Goal: Task Accomplishment & Management: Use online tool/utility

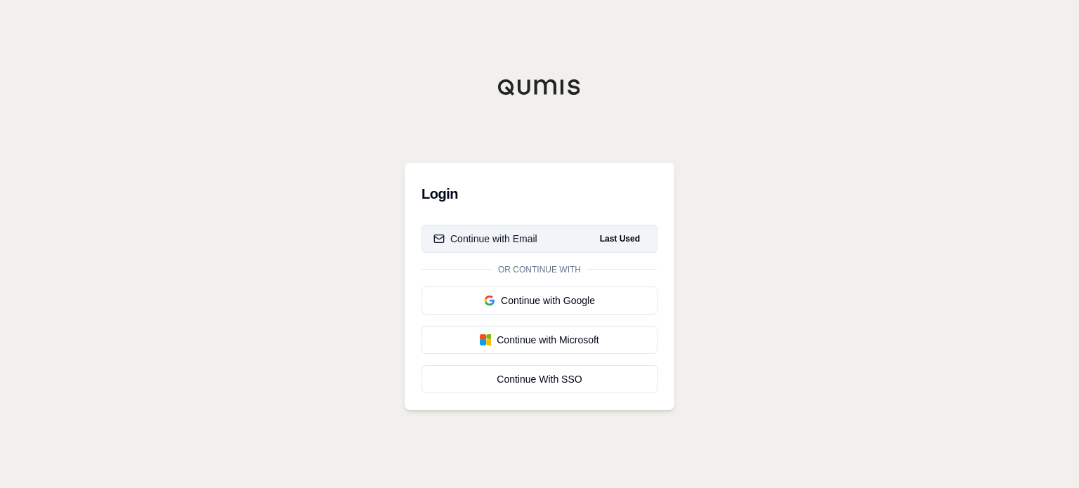
click at [627, 235] on span "Last Used" at bounding box center [619, 238] width 51 height 17
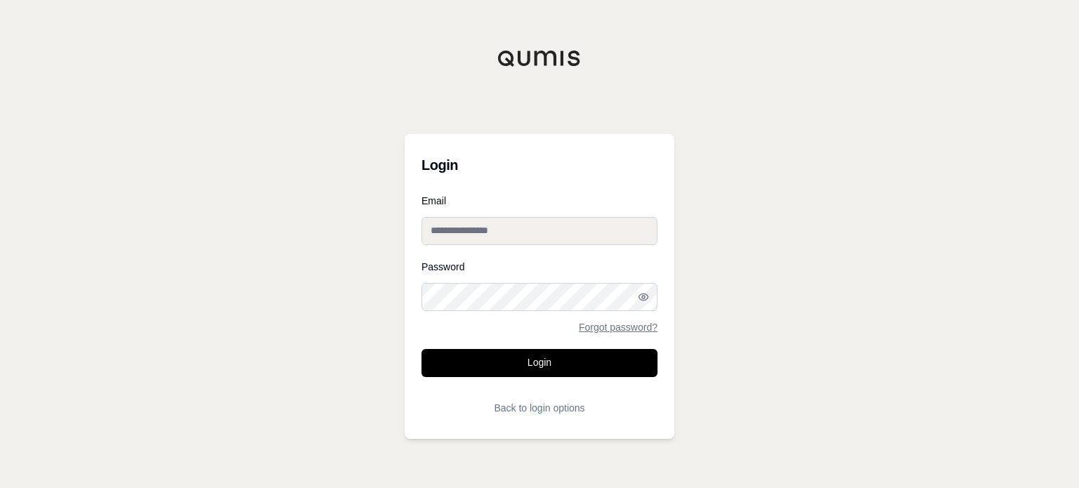
type input "**********"
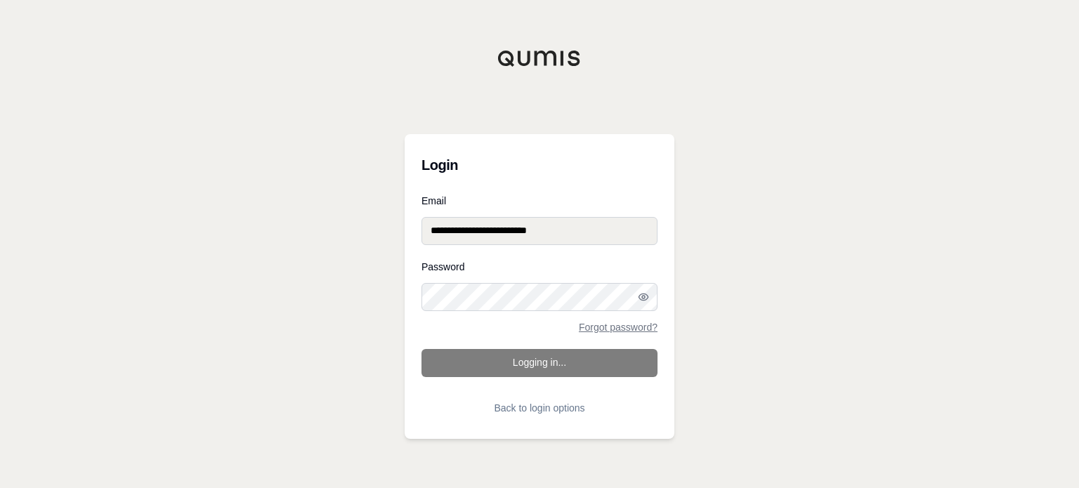
click at [523, 359] on form "**********" at bounding box center [540, 309] width 236 height 226
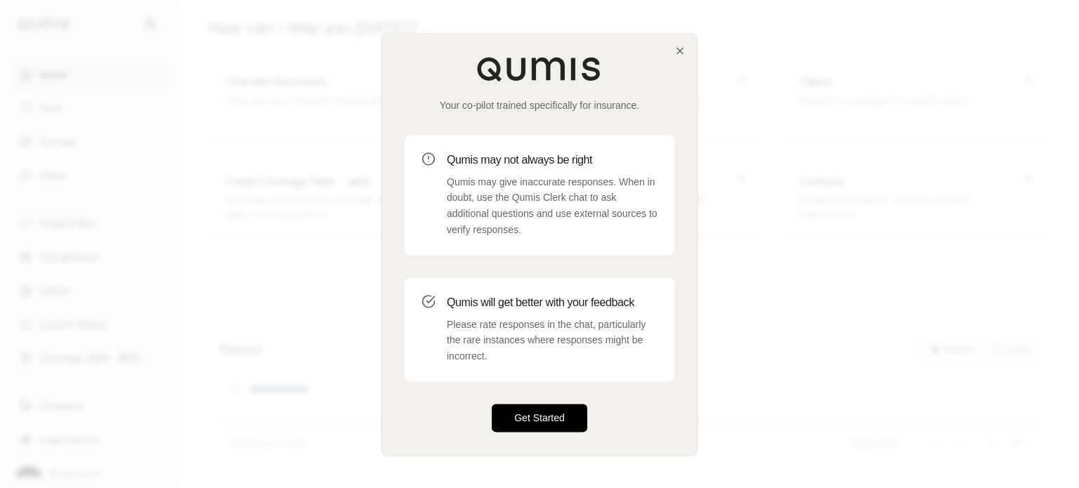
click at [522, 422] on button "Get Started" at bounding box center [540, 418] width 96 height 28
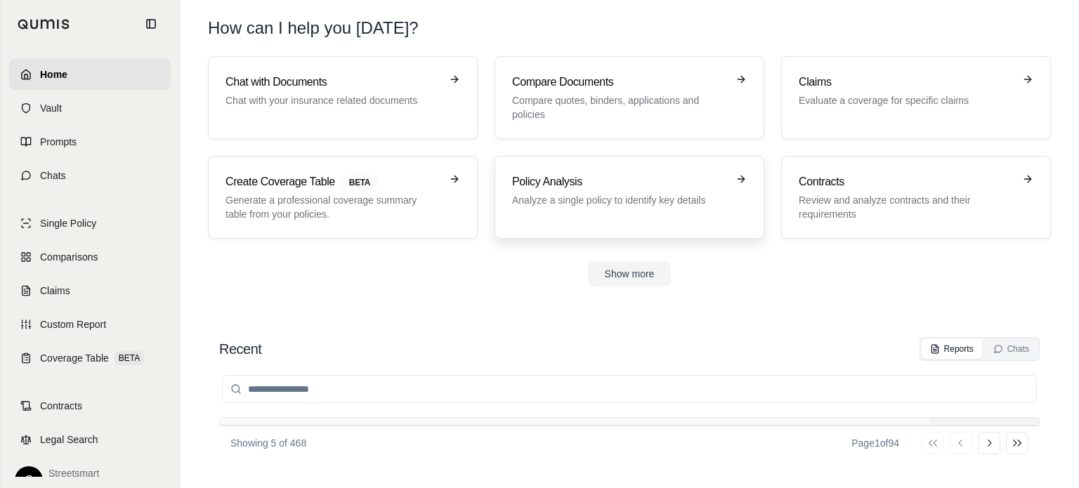
click at [528, 178] on h3 "Policy Analysis" at bounding box center [619, 182] width 215 height 17
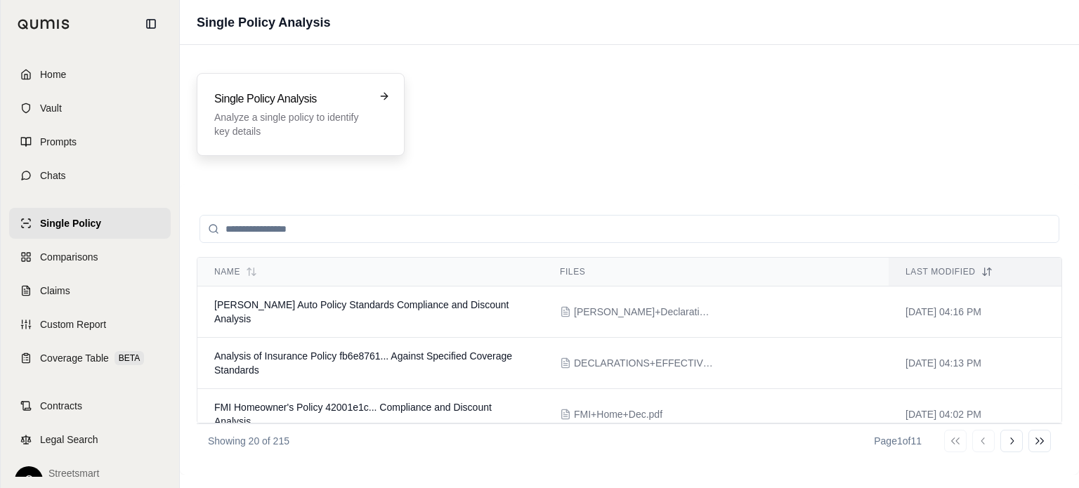
click at [379, 135] on div "Single Policy Analysis Analyze a single policy to identify key details" at bounding box center [300, 115] width 173 height 48
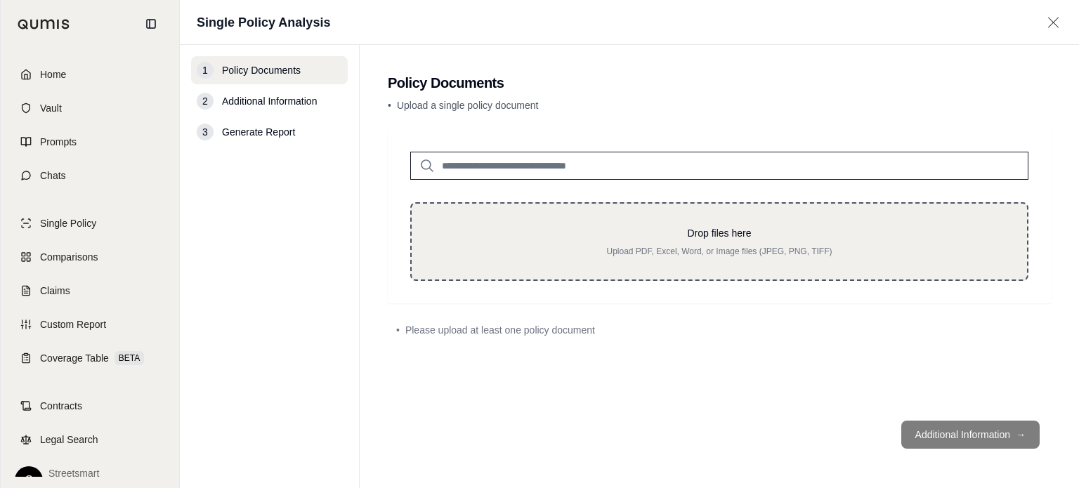
click at [770, 239] on p "Drop files here" at bounding box center [719, 233] width 571 height 14
type input "**********"
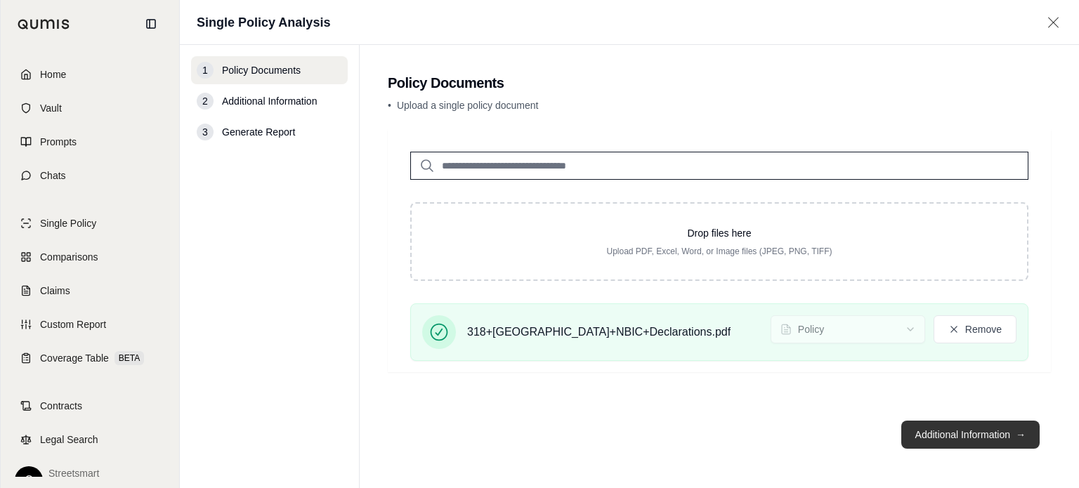
click at [926, 435] on button "Additional Information →" at bounding box center [971, 435] width 138 height 28
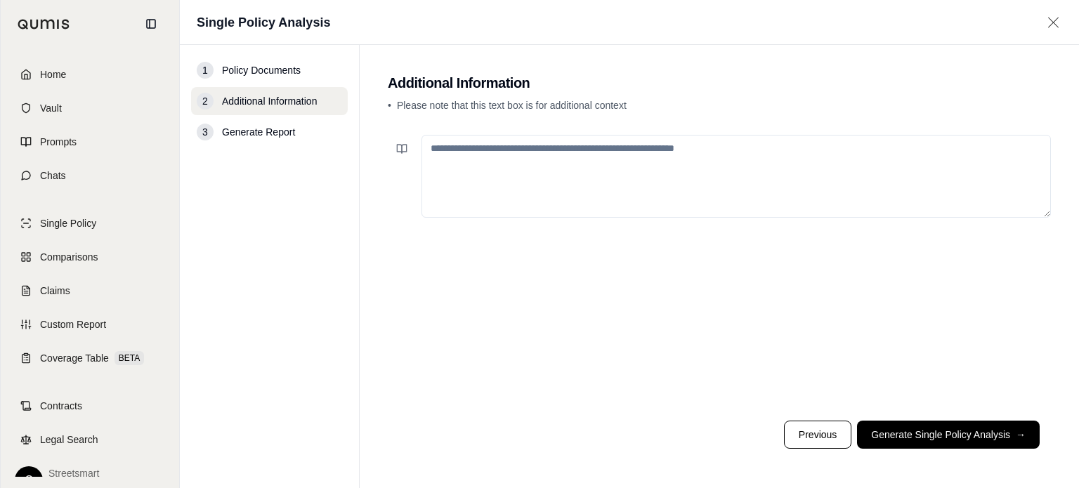
click at [259, 202] on div "1 Policy Documents 2 Additional Information 3 Generate Report" at bounding box center [269, 266] width 157 height 421
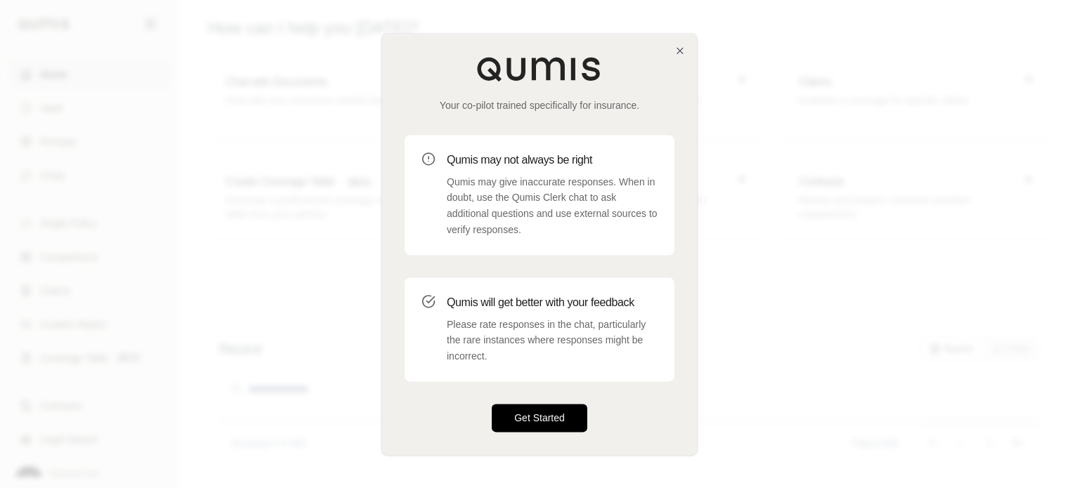
click at [503, 410] on button "Get Started" at bounding box center [540, 418] width 96 height 28
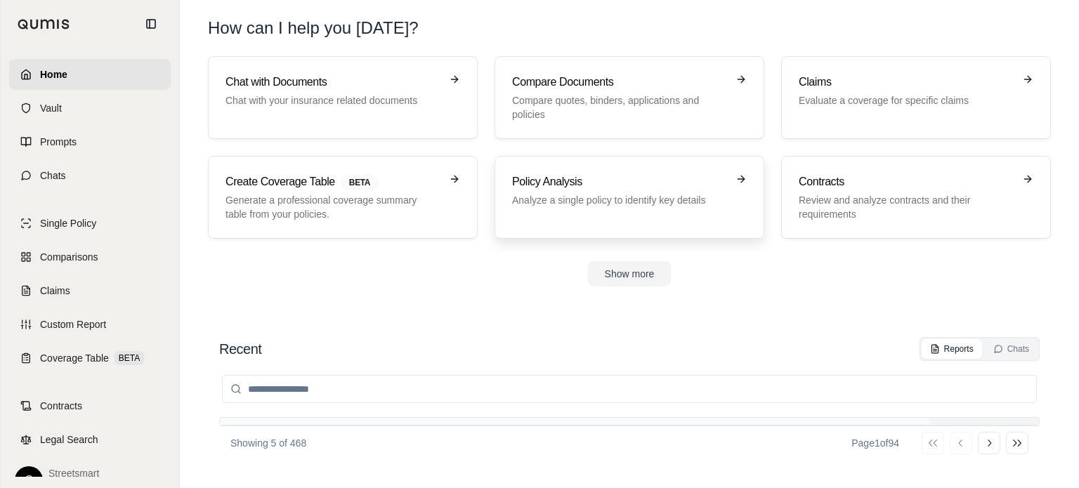
click at [599, 182] on h3 "Policy Analysis" at bounding box center [619, 182] width 215 height 17
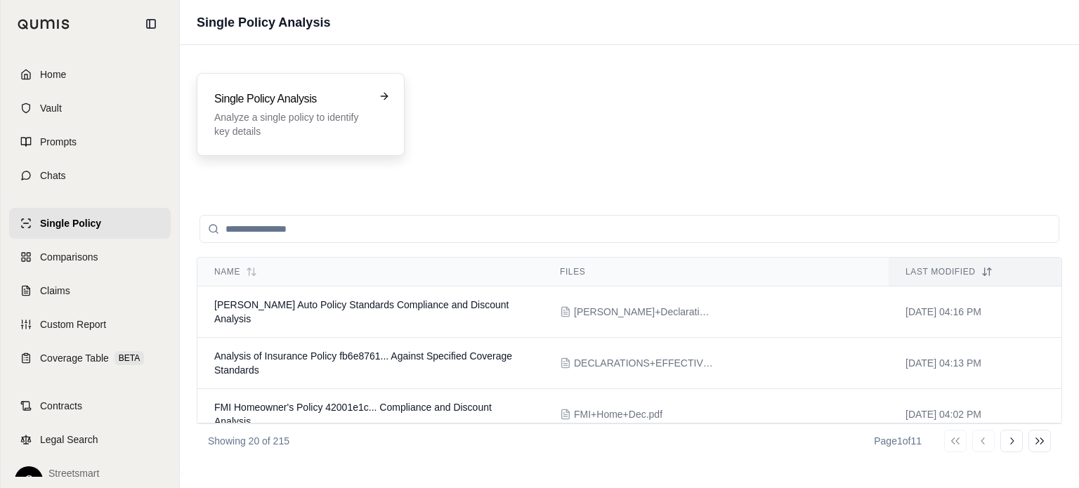
click at [284, 123] on p "Analyze a single policy to identify key details" at bounding box center [290, 124] width 153 height 28
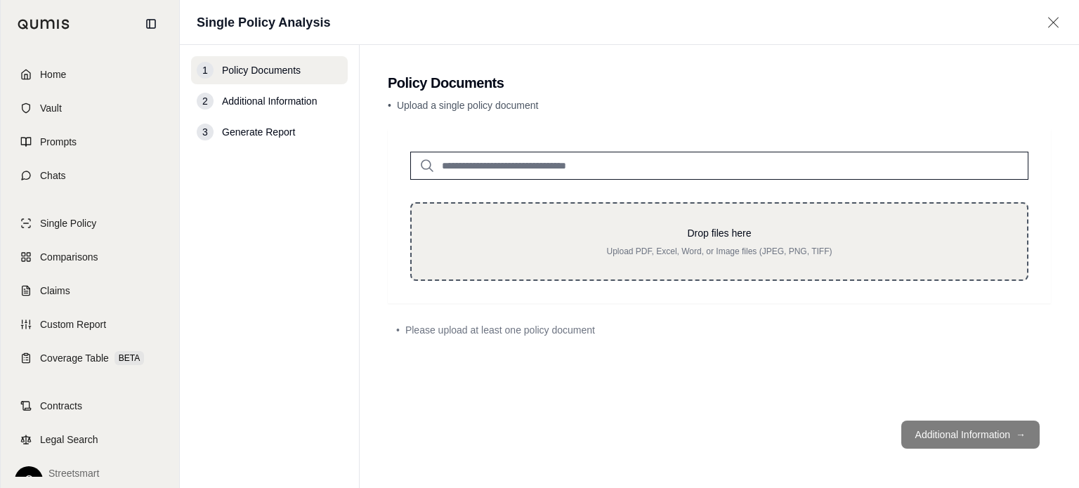
click at [616, 259] on div "Drop files here Upload PDF, Excel, Word, or Image files (JPEG, PNG, TIFF)" at bounding box center [719, 241] width 618 height 79
type input "**********"
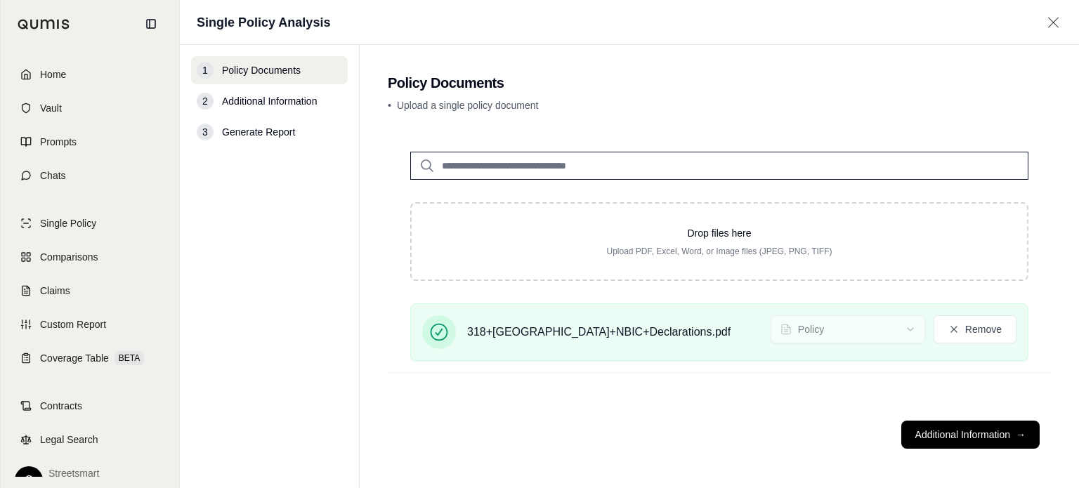
click at [946, 446] on button "Additional Information →" at bounding box center [971, 435] width 138 height 28
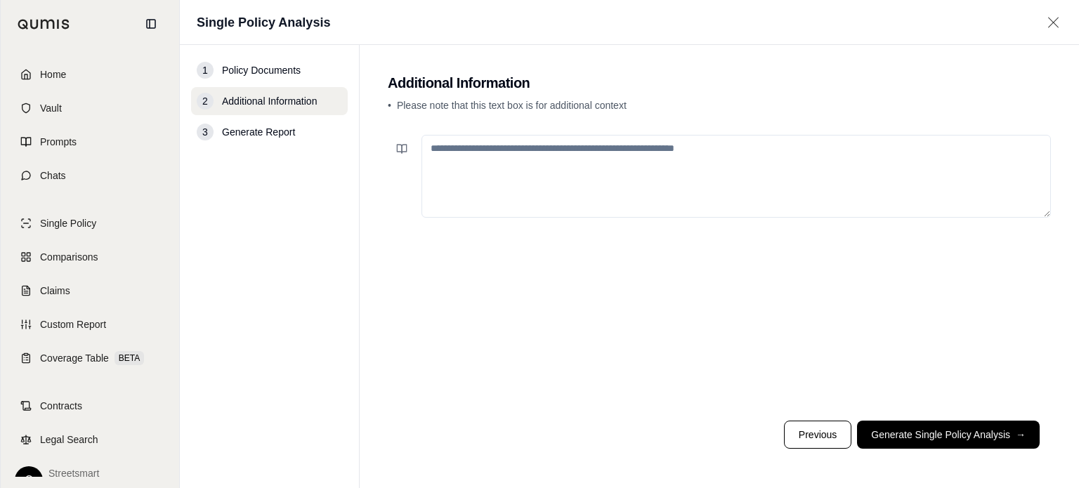
click at [513, 158] on textarea at bounding box center [737, 176] width 630 height 83
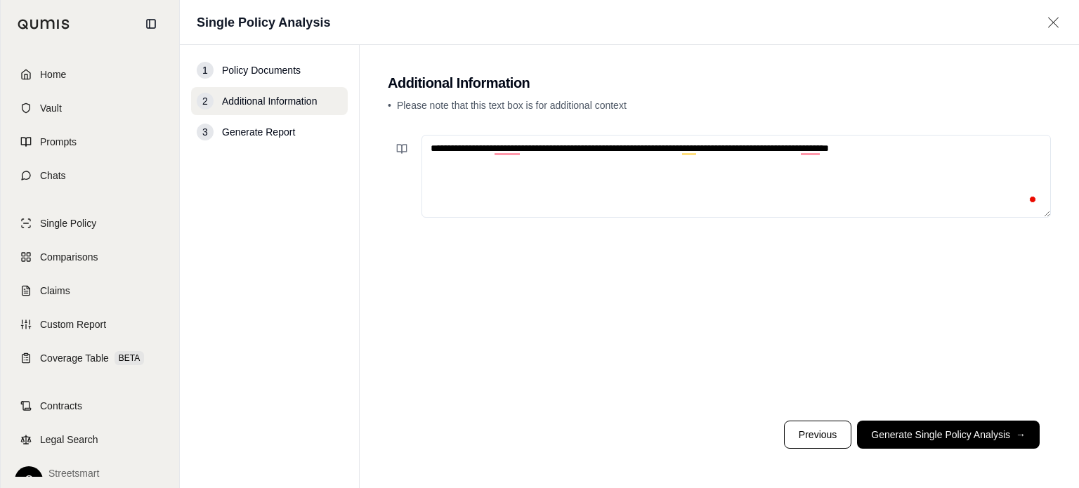
paste textarea "**********"
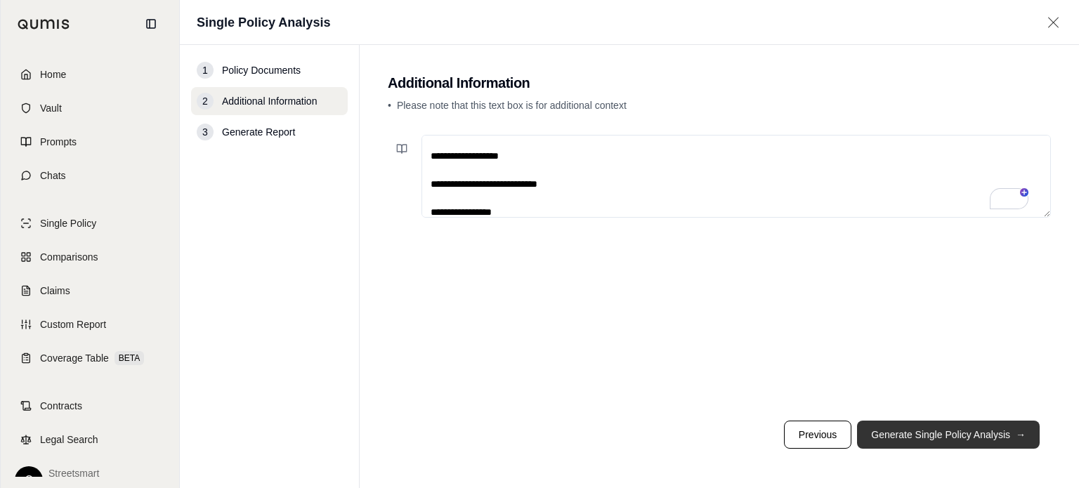
type textarea "**********"
click at [933, 427] on button "Generate Single Policy Analysis →" at bounding box center [948, 435] width 183 height 28
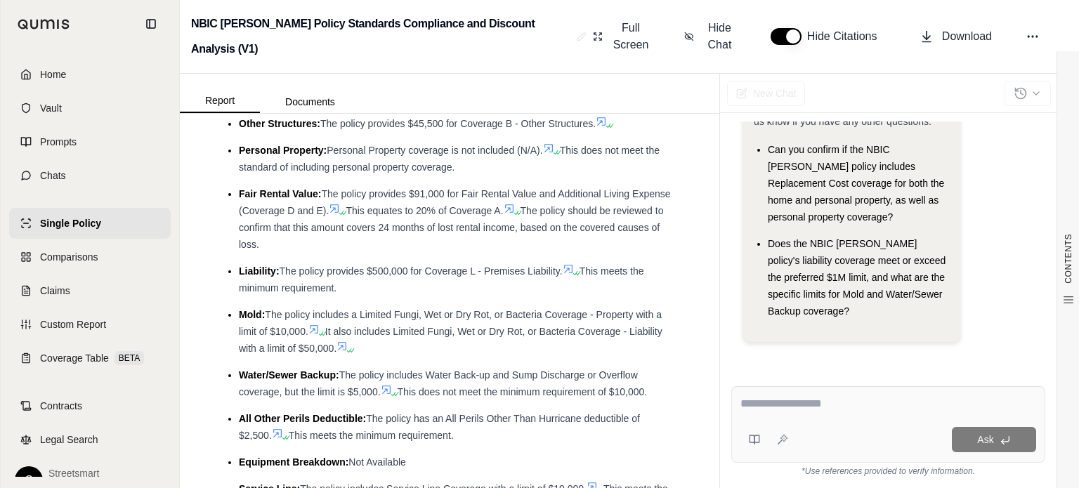
scroll to position [3990, 0]
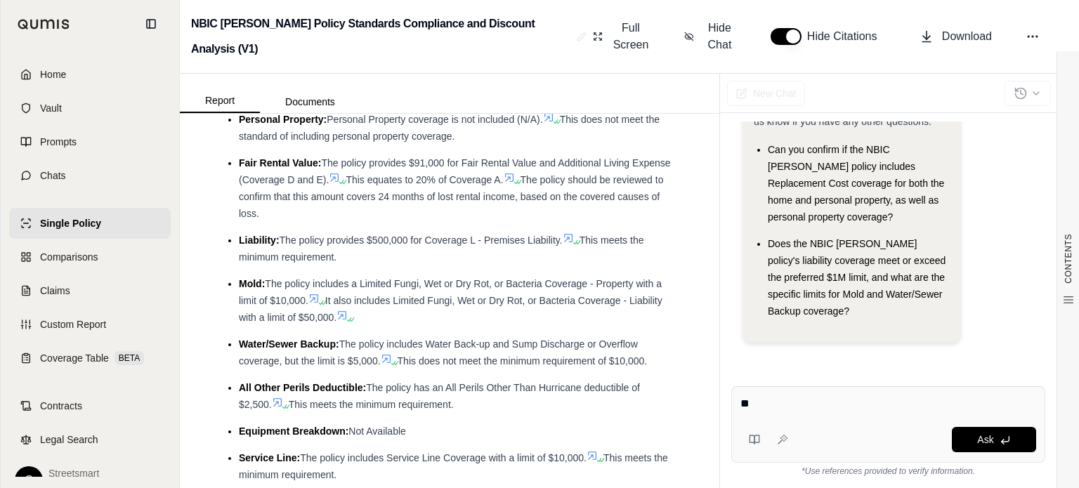
type textarea "*"
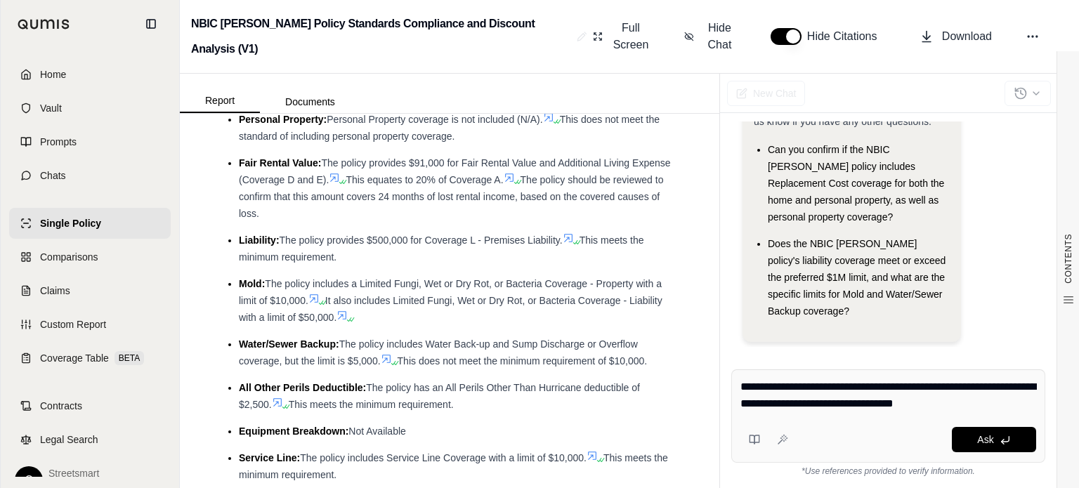
type textarea "**********"
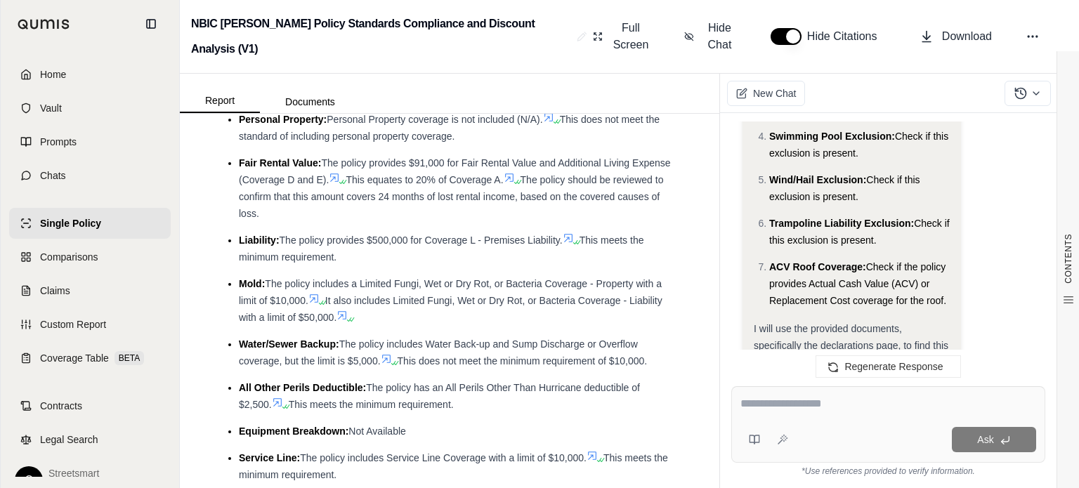
scroll to position [716, 0]
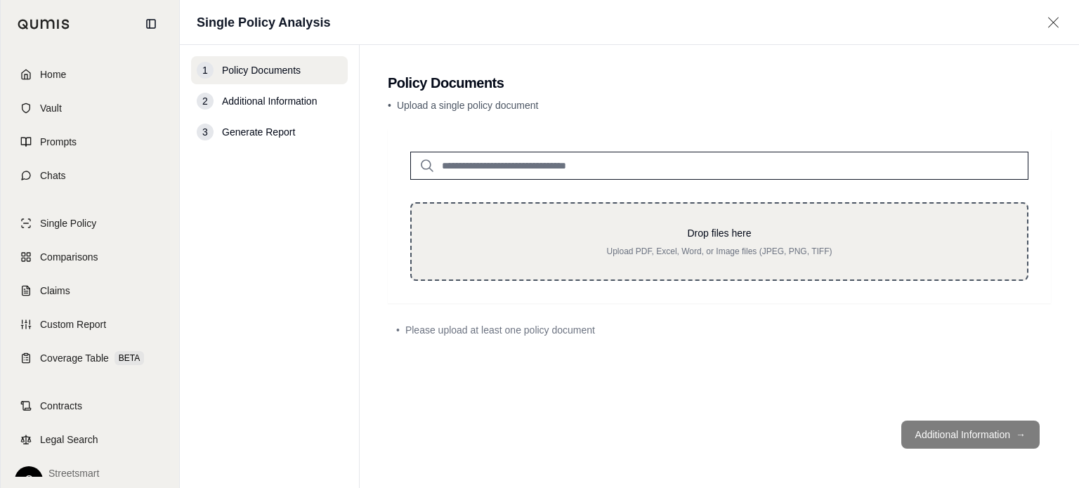
click at [605, 218] on div "Drop files here Upload PDF, Excel, Word, or Image files (JPEG, PNG, TIFF)" at bounding box center [719, 241] width 618 height 79
type input "**********"
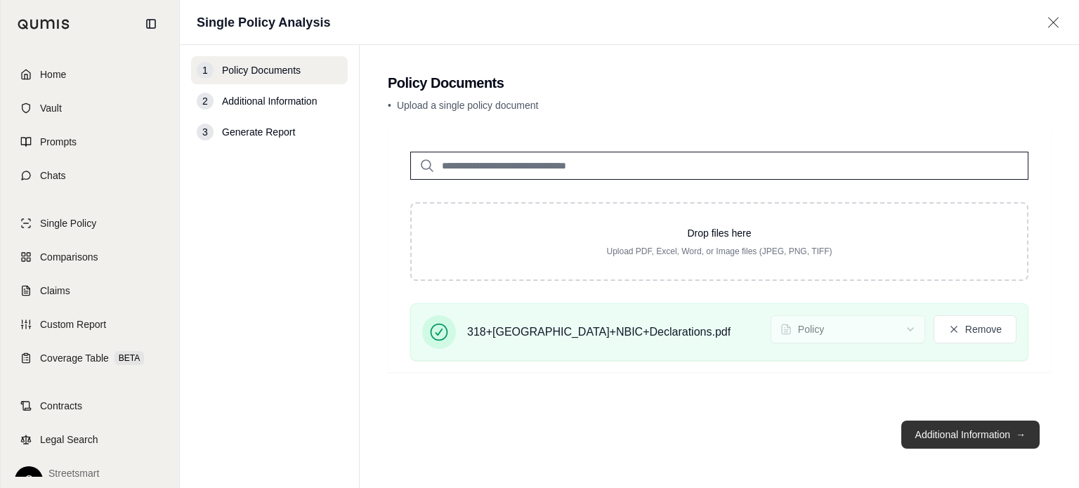
click at [977, 436] on button "Additional Information →" at bounding box center [971, 435] width 138 height 28
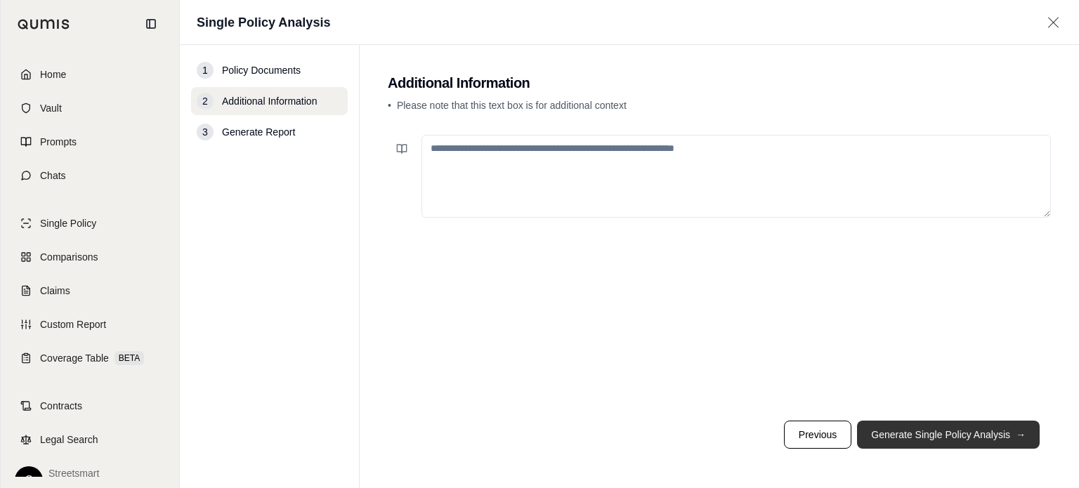
click at [890, 438] on button "Generate Single Policy Analysis →" at bounding box center [948, 435] width 183 height 28
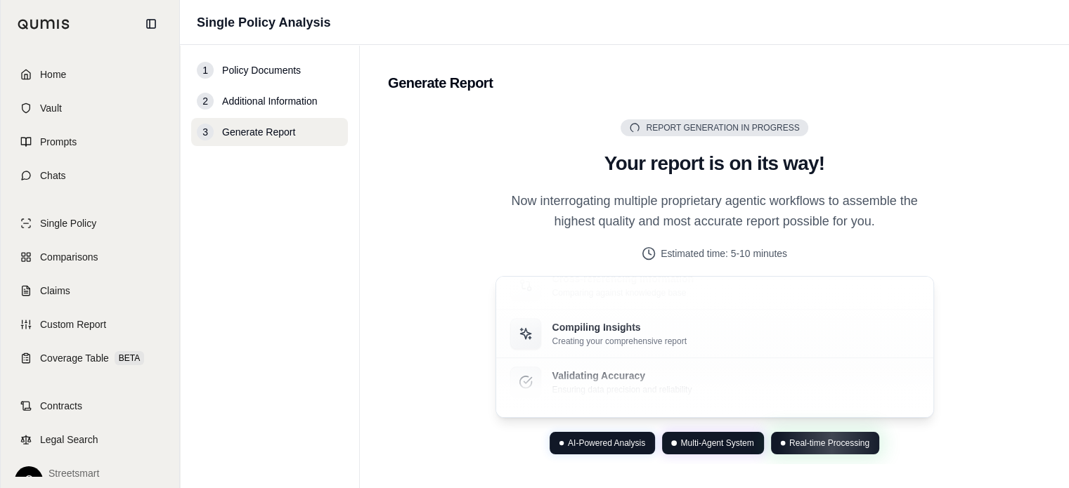
click at [273, 70] on span "Policy Documents" at bounding box center [261, 70] width 79 height 14
click at [264, 101] on span "Additional Information" at bounding box center [269, 101] width 95 height 14
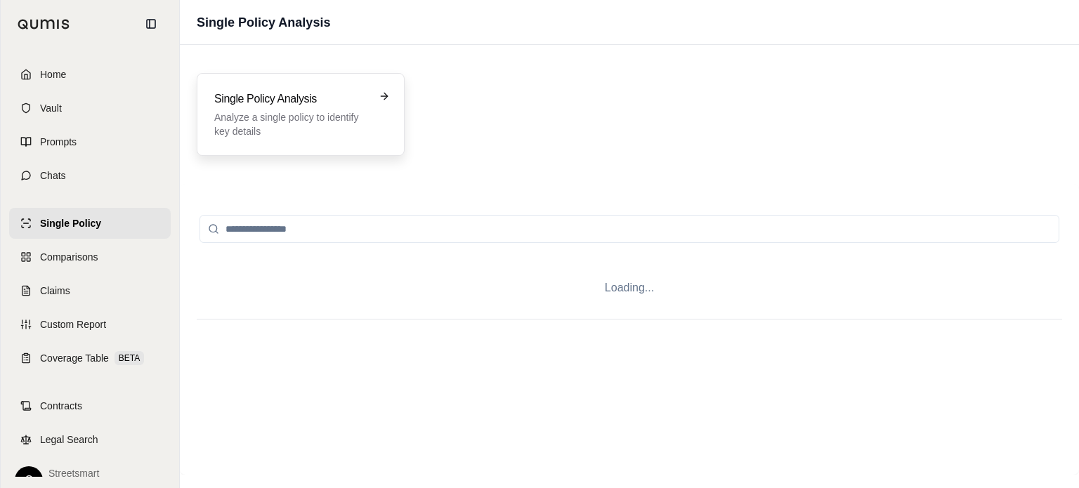
click at [316, 131] on p "Analyze a single policy to identify key details" at bounding box center [290, 124] width 153 height 28
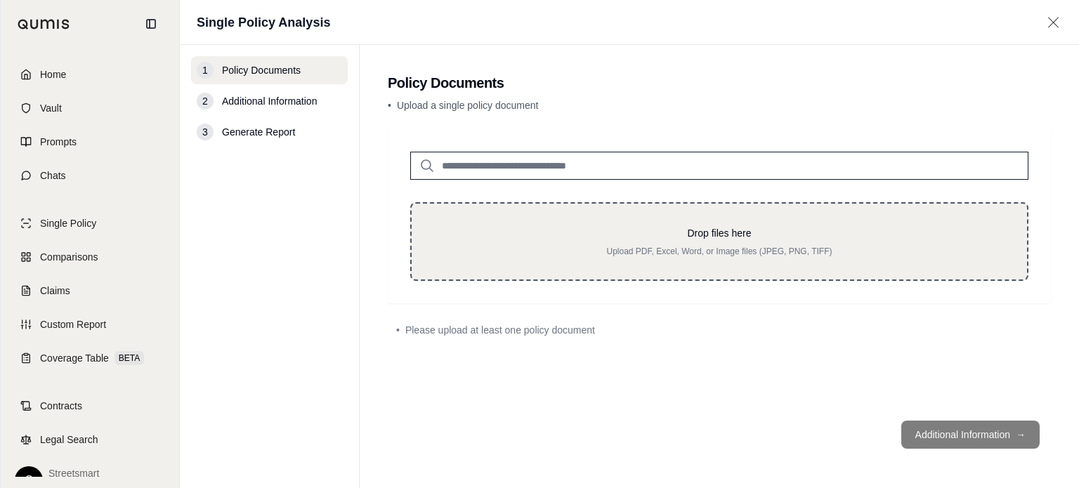
click at [539, 247] on p "Upload PDF, Excel, Word, or Image files (JPEG, PNG, TIFF)" at bounding box center [719, 251] width 571 height 11
type input "**********"
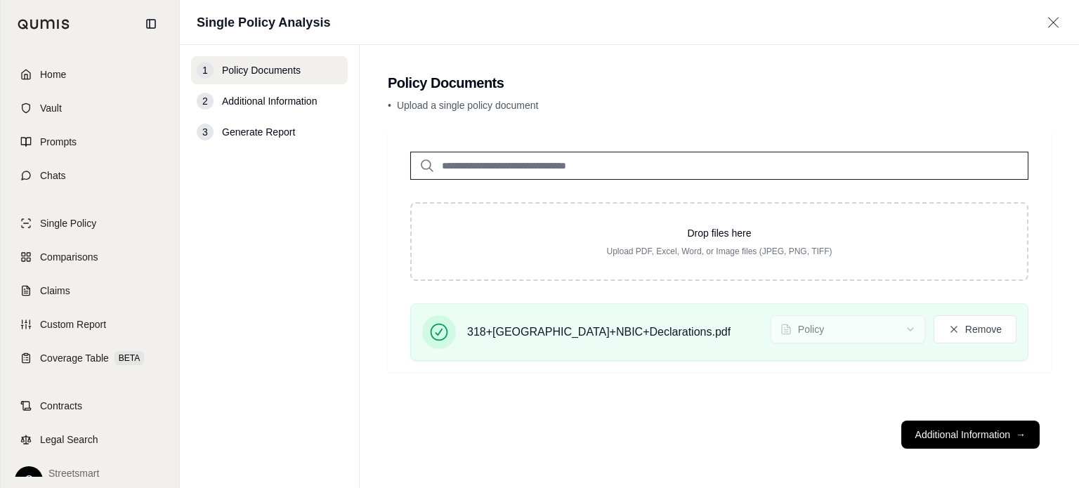
click at [936, 441] on button "Additional Information →" at bounding box center [971, 435] width 138 height 28
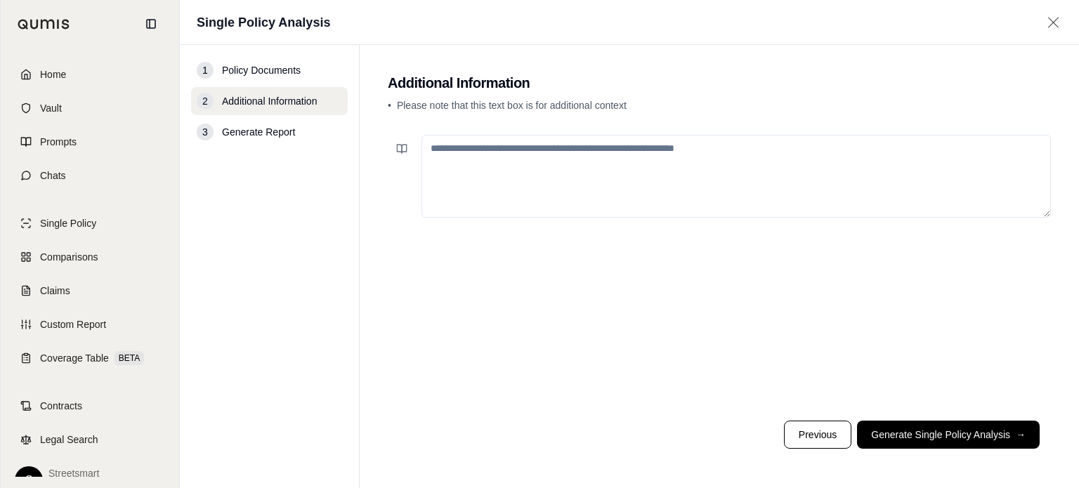
click at [484, 145] on textarea at bounding box center [737, 176] width 630 height 83
type textarea "*"
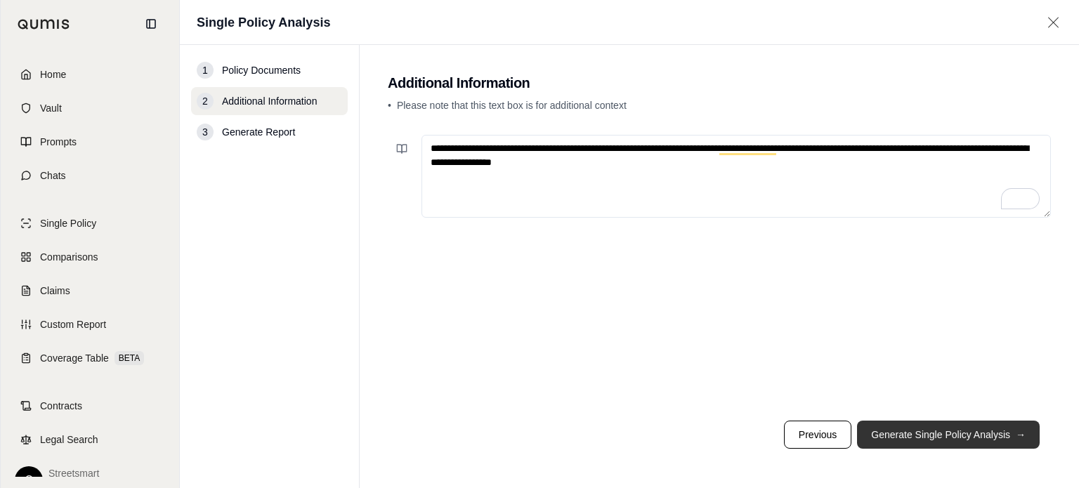
type textarea "**********"
click at [939, 434] on button "Generate Single Policy Analysis →" at bounding box center [948, 435] width 183 height 28
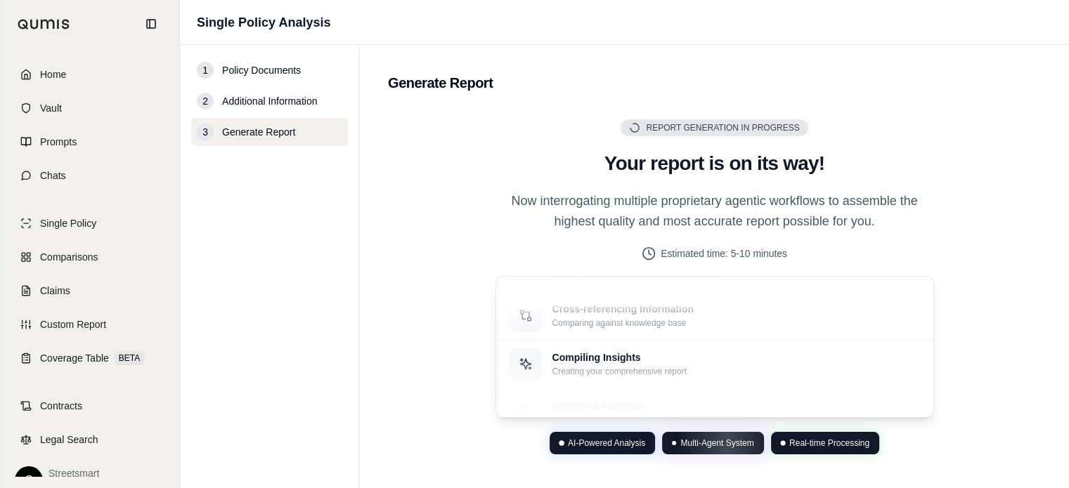
click at [183, 311] on nav "1 Policy Documents 2 Additional Information 3 Generate Report" at bounding box center [270, 280] width 180 height 470
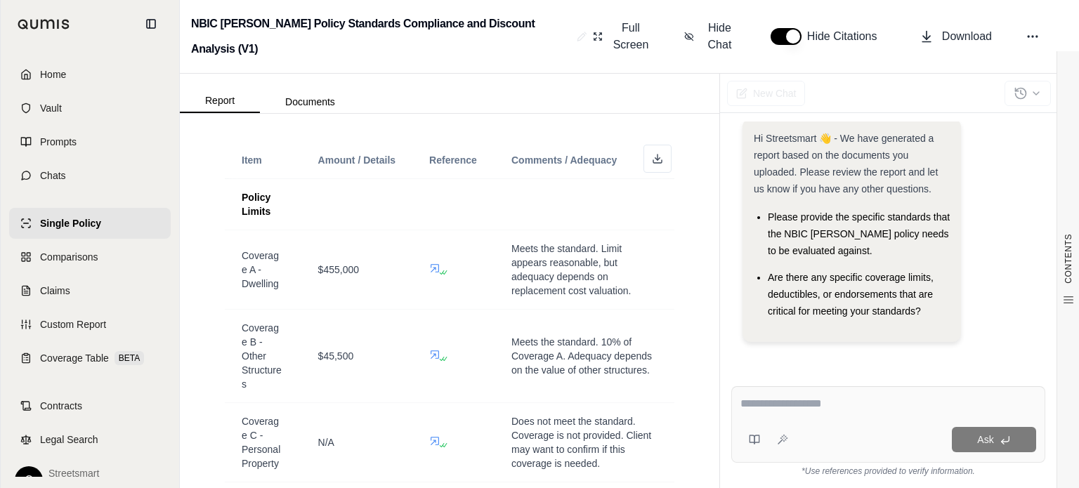
scroll to position [1054, 0]
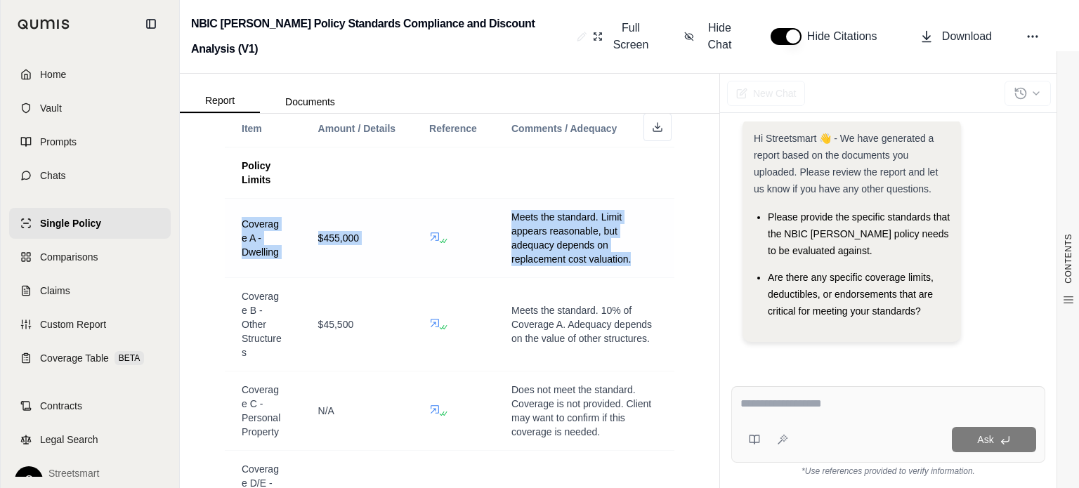
drag, startPoint x: 275, startPoint y: 256, endPoint x: 632, endPoint y: 292, distance: 358.8
click at [632, 278] on tr "Coverage A - Dwelling $455,000 Meets the standard. Limit appears reasonable, bu…" at bounding box center [450, 238] width 450 height 79
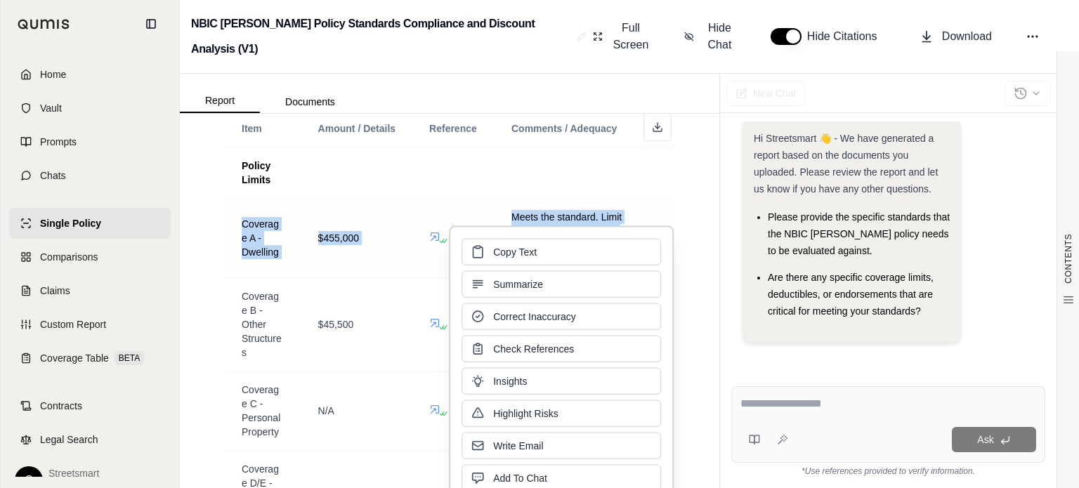
copy tr "Coverage A - Dwelling $455,000 Meets the standard. Limit appears reasonable, bu…"
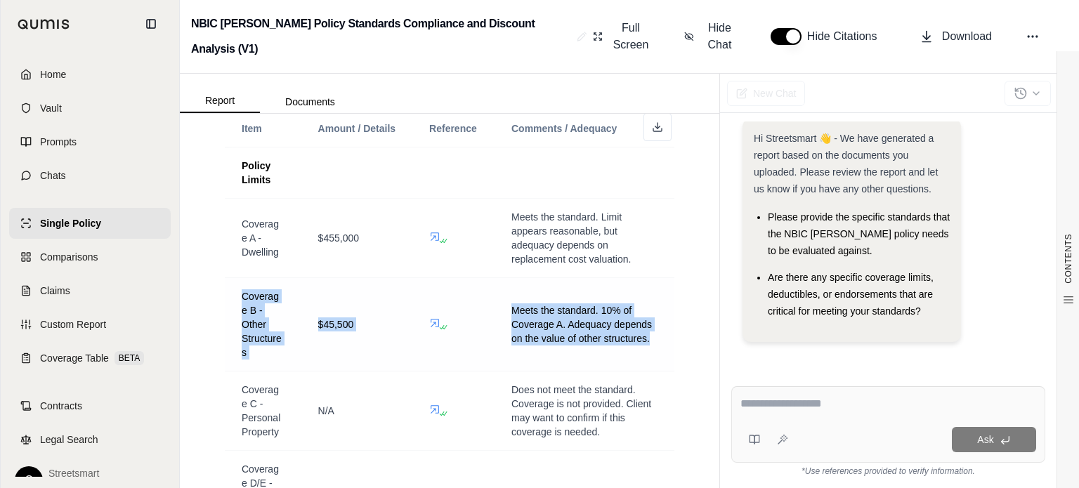
drag, startPoint x: 238, startPoint y: 320, endPoint x: 652, endPoint y: 370, distance: 416.9
click at [652, 370] on tr "Coverage B - Other Structures $45,500 Meets the standard. 10% of Coverage A. Ad…" at bounding box center [450, 324] width 450 height 93
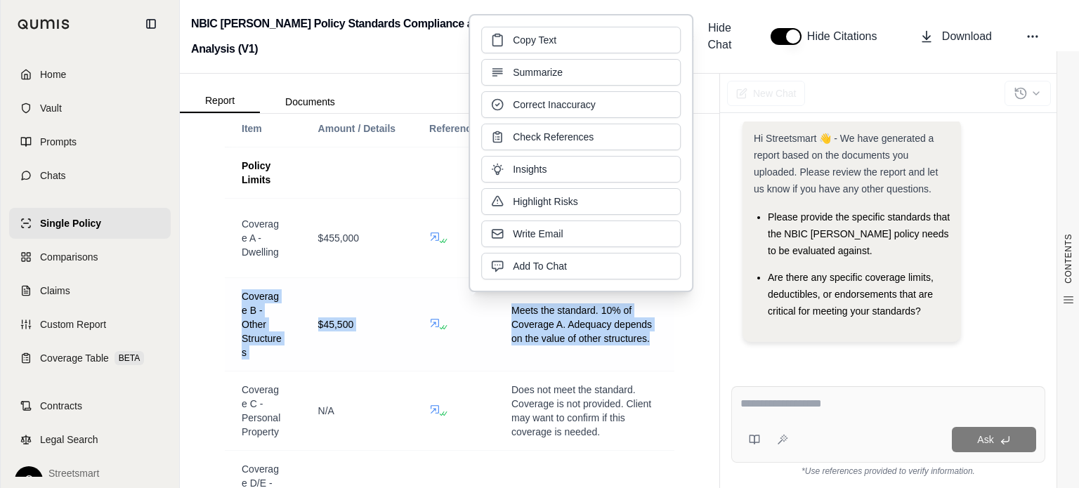
copy tr "Coverage B - Other Structures $45,500 Meets the standard. 10% of Coverage A. Ad…"
click at [316, 424] on td "N/A" at bounding box center [356, 411] width 111 height 79
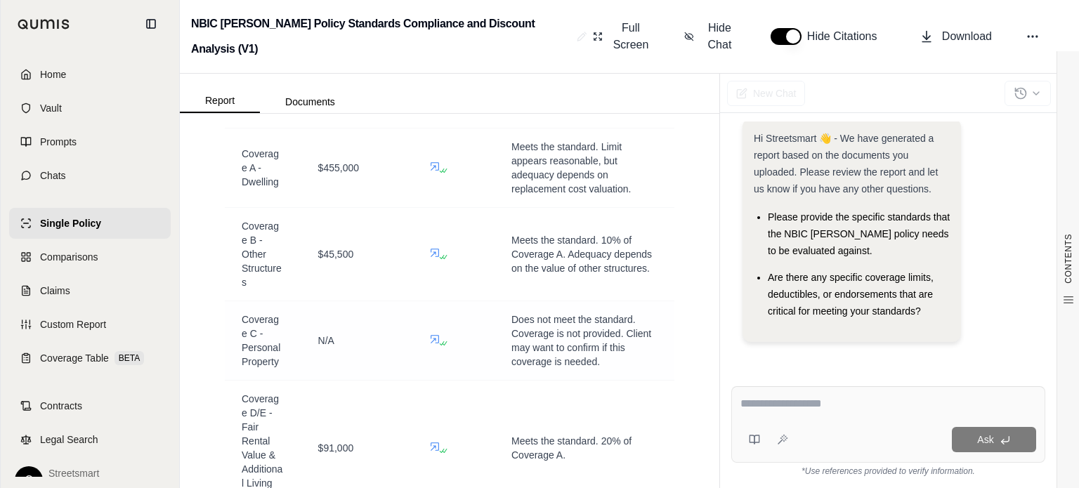
scroll to position [1195, 0]
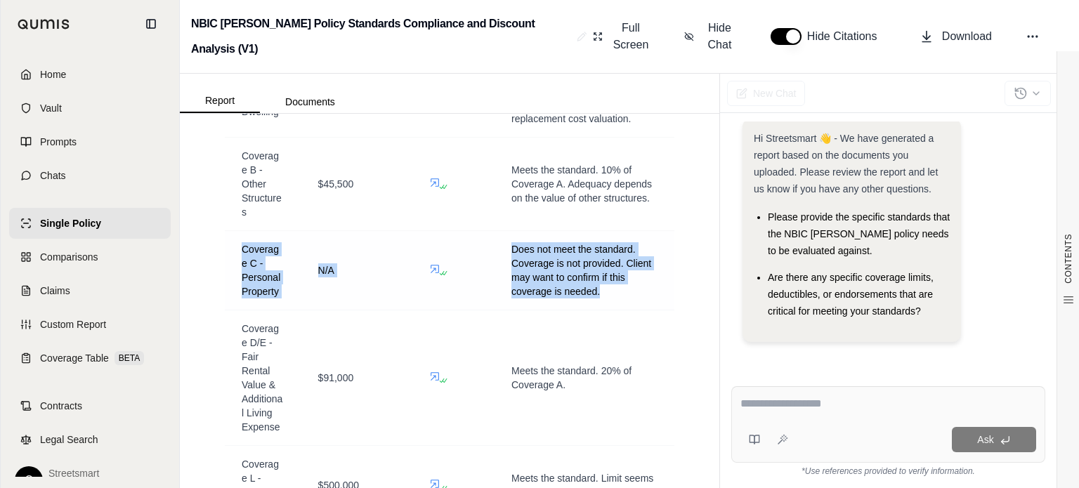
drag, startPoint x: 240, startPoint y: 278, endPoint x: 611, endPoint y: 358, distance: 378.7
click at [611, 311] on tr "Coverage C - Personal Property N/A Does not meet the standard. Coverage is not …" at bounding box center [450, 270] width 450 height 79
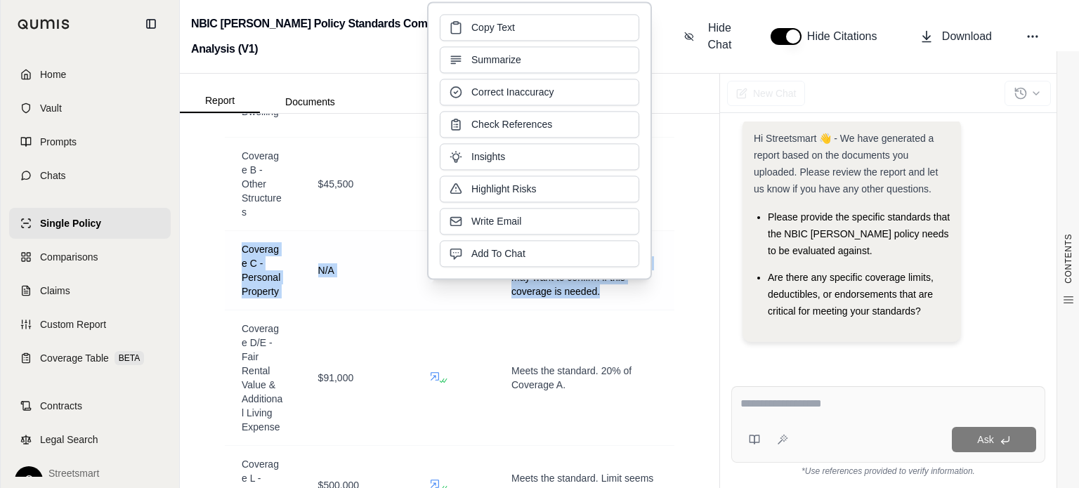
copy tr "Coverage C - Personal Property N/A Does not meet the standard. Coverage is not …"
click at [394, 311] on td "N/A" at bounding box center [356, 270] width 111 height 79
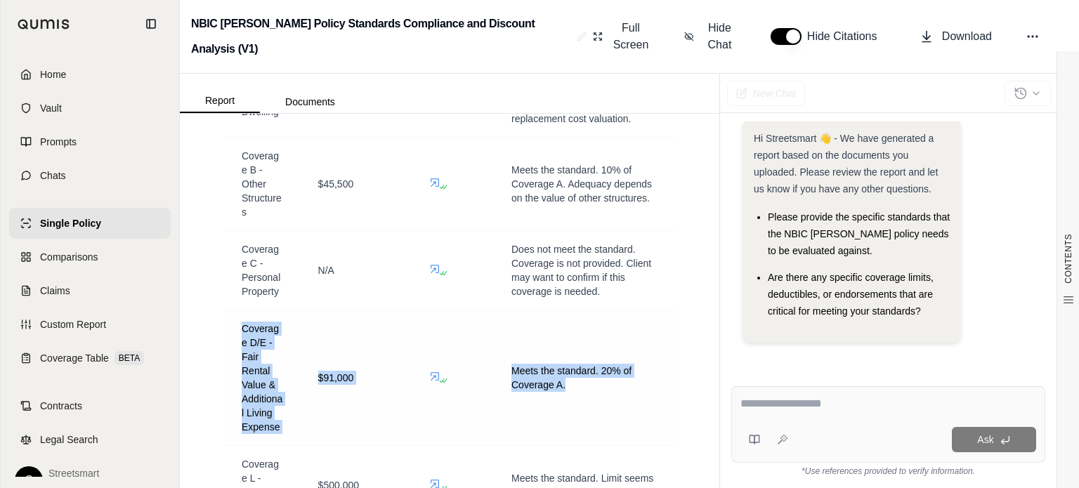
drag, startPoint x: 243, startPoint y: 391, endPoint x: 630, endPoint y: 452, distance: 391.9
click at [630, 446] on tr "Coverage D/E - Fair Rental Value & Additional Living Expense $91,000 Meets the …" at bounding box center [450, 379] width 450 height 136
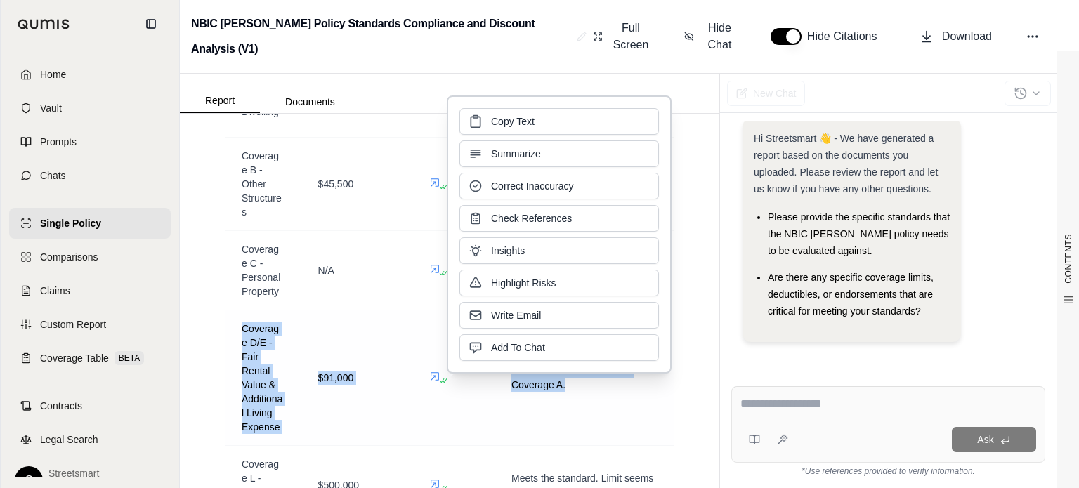
copy tr "Coverage D/E - Fair Rental Value & Additional Living Expense $91,000 Meets the …"
click at [551, 395] on td "Meets the standard. 20% of Coverage A." at bounding box center [585, 379] width 180 height 136
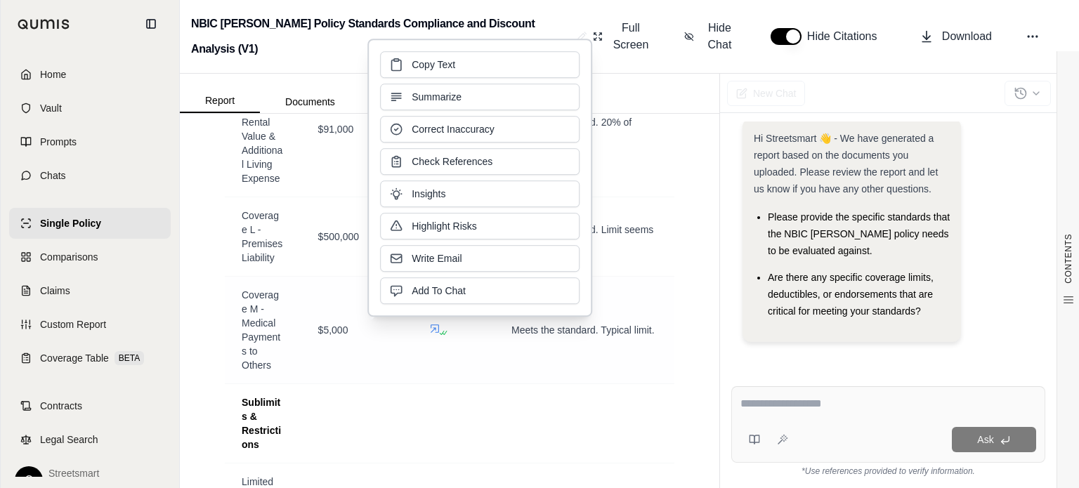
scroll to position [1476, 0]
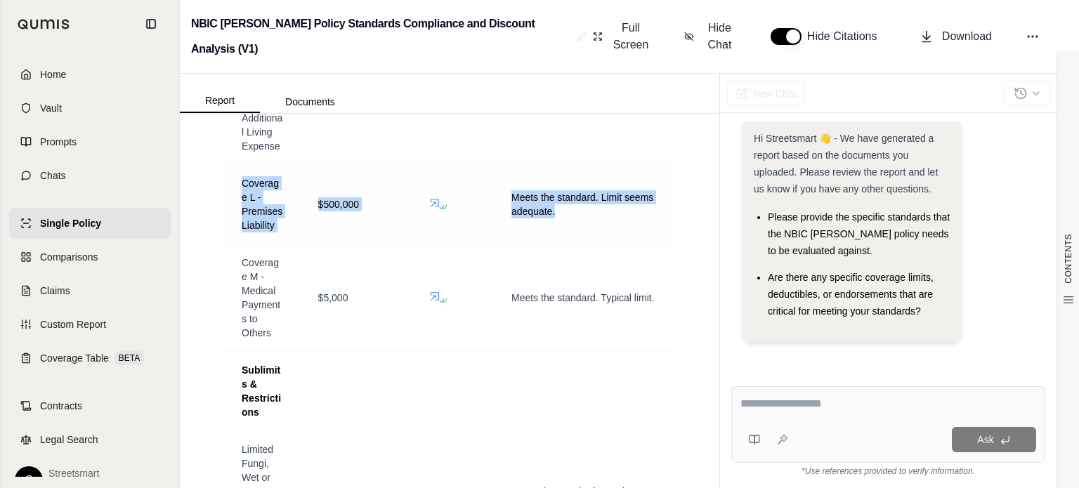
drag, startPoint x: 237, startPoint y: 254, endPoint x: 640, endPoint y: 314, distance: 407.8
click at [640, 245] on tr "Coverage L - Premises Liability $500,000 Meets the standard. Limit seems adequa…" at bounding box center [450, 204] width 450 height 79
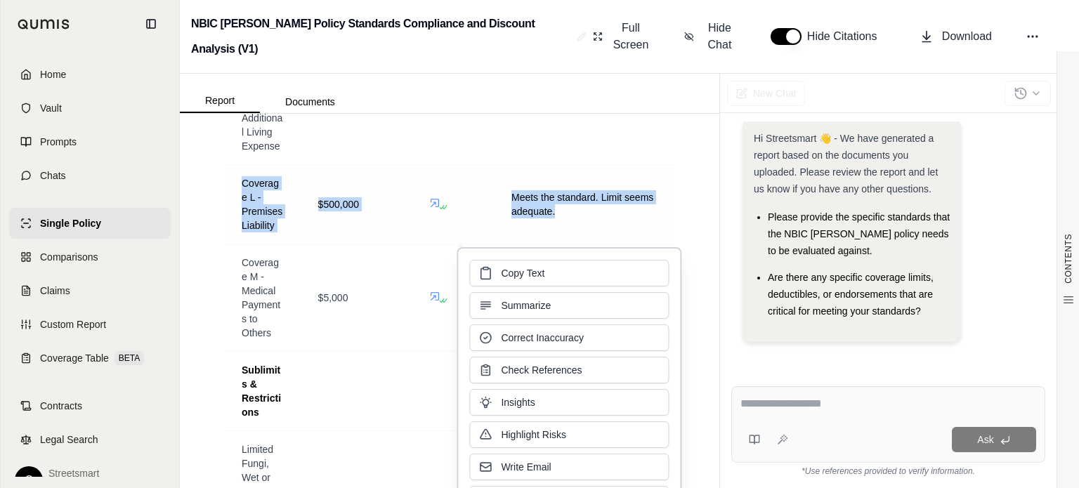
copy tr "Coverage L - Premises Liability $500,000 Meets the standard. Limit seems adequa…"
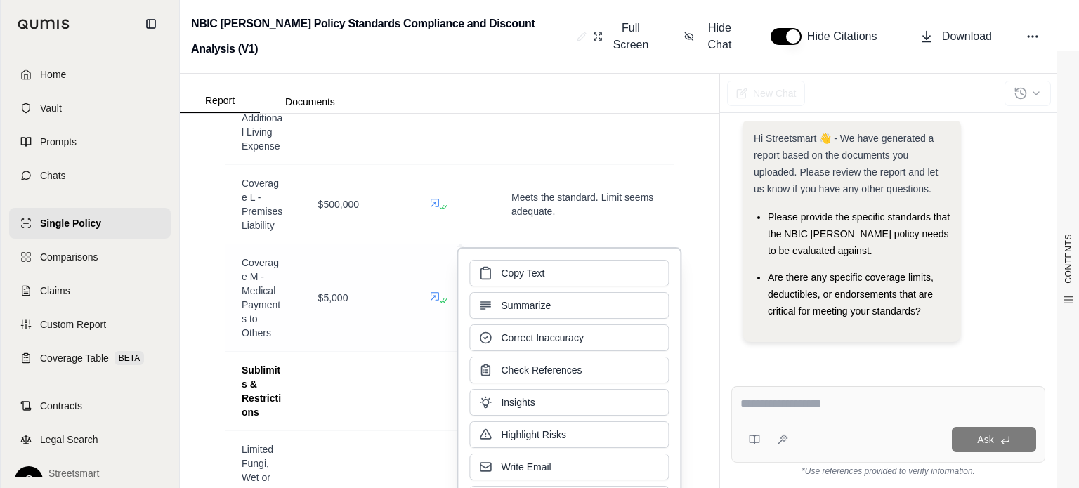
click at [412, 339] on td at bounding box center [453, 299] width 82 height 108
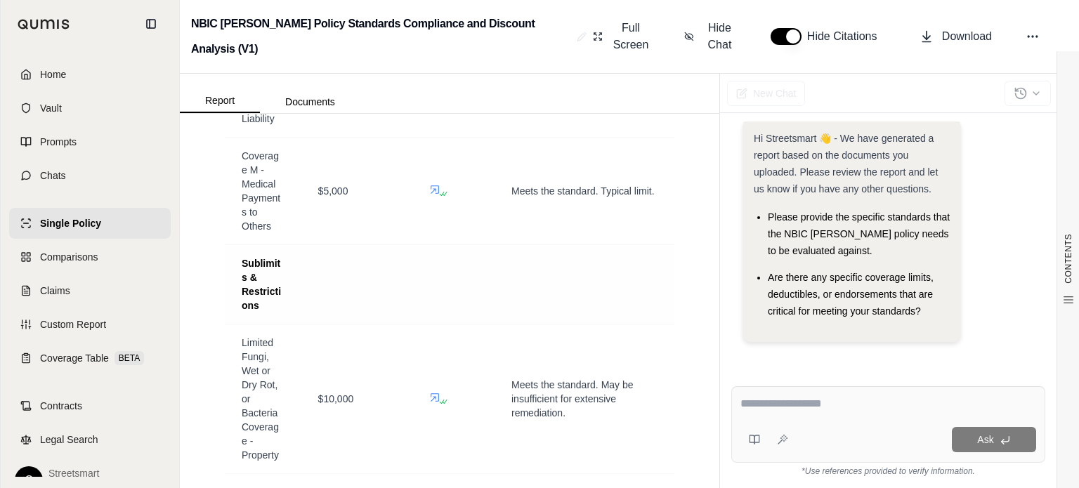
scroll to position [1616, 0]
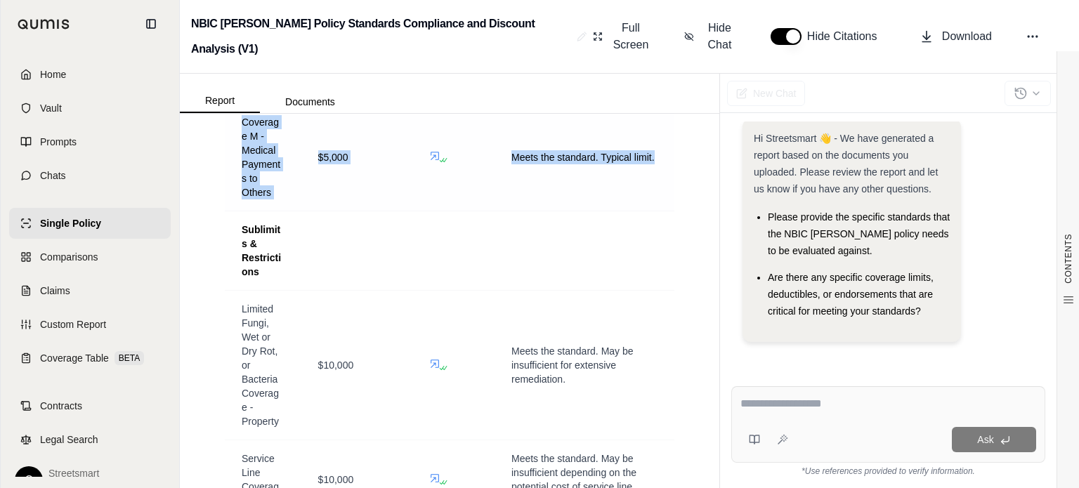
drag, startPoint x: 239, startPoint y: 207, endPoint x: 652, endPoint y: 275, distance: 418.7
click at [652, 212] on tr "Coverage M - Medical Payments to Others $5,000 Meets the standard. Typical limi…" at bounding box center [450, 158] width 450 height 108
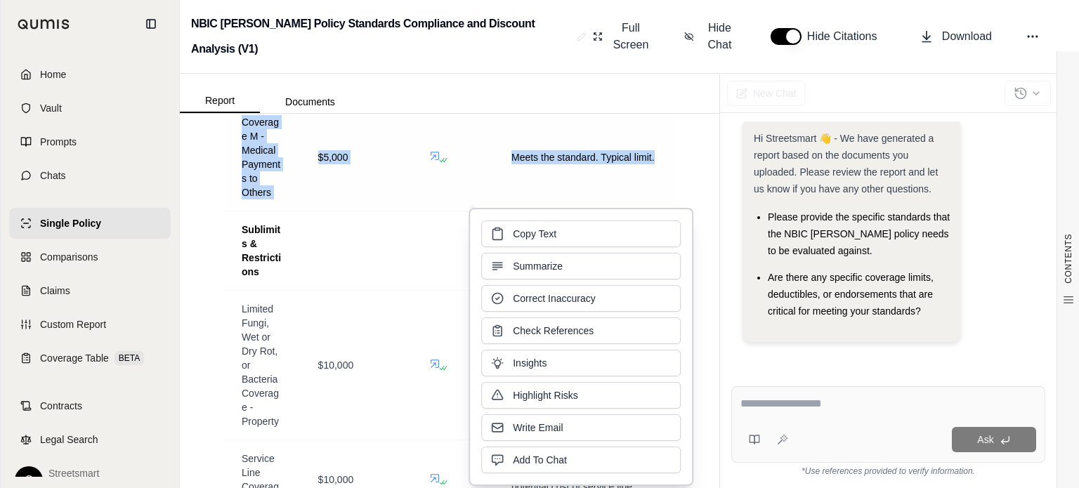
copy tr "Coverage M - Medical Payments to Others $5,000 Meets the standard. Typical limi…"
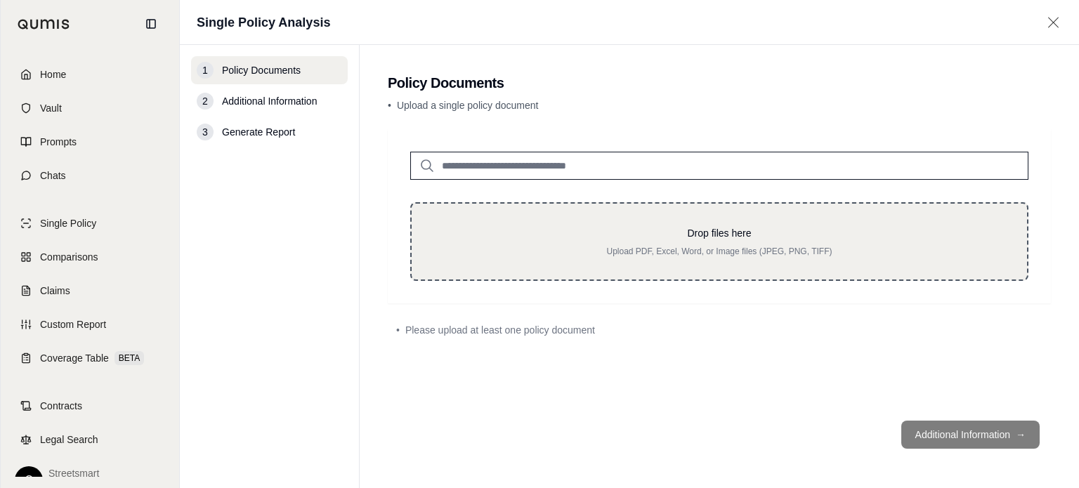
click at [668, 259] on div "Drop files here Upload PDF, Excel, Word, or Image files (JPEG, PNG, TIFF)" at bounding box center [719, 241] width 618 height 79
type input "**********"
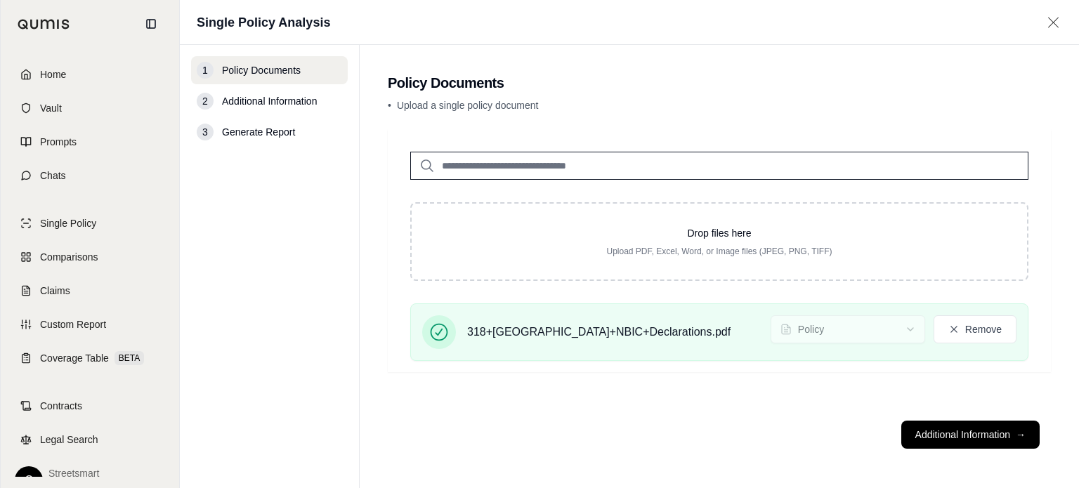
click at [954, 446] on button "Additional Information →" at bounding box center [971, 435] width 138 height 28
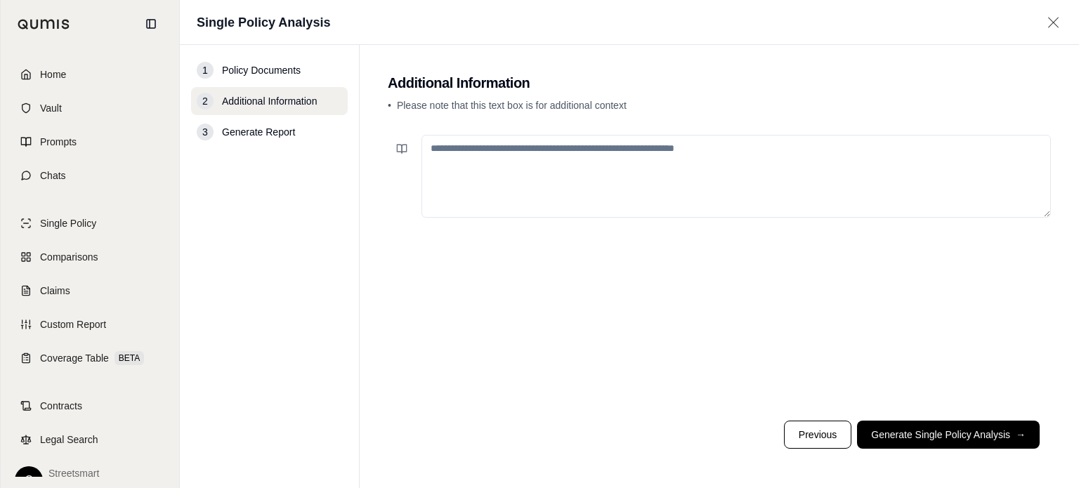
click at [533, 138] on textarea at bounding box center [737, 176] width 630 height 83
type textarea "*"
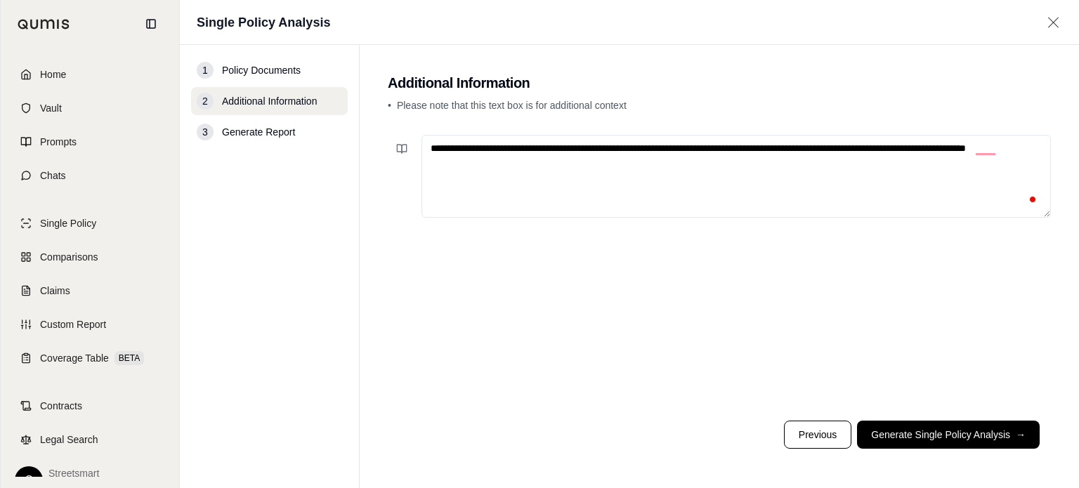
paste textarea "**********"
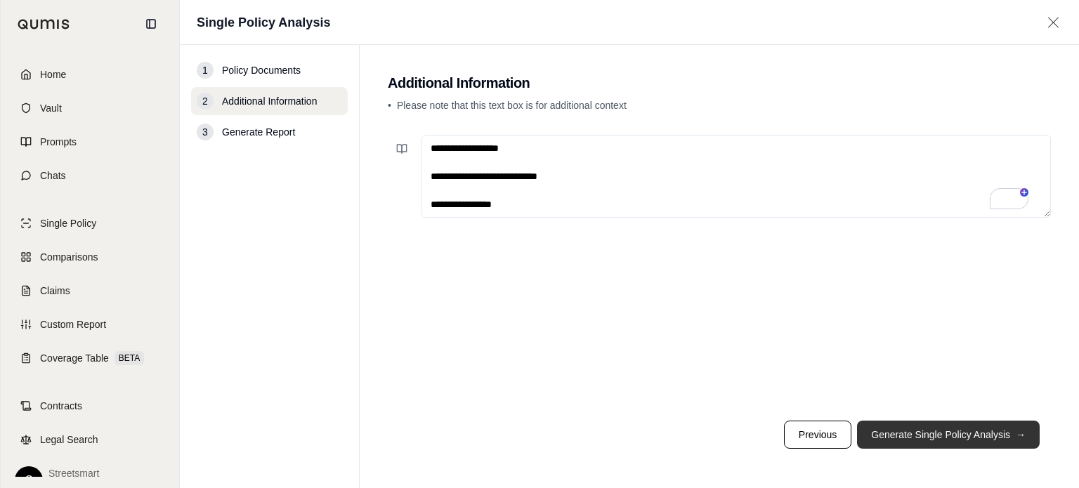
type textarea "**********"
click at [966, 434] on button "Generate Single Policy Analysis →" at bounding box center [948, 435] width 183 height 28
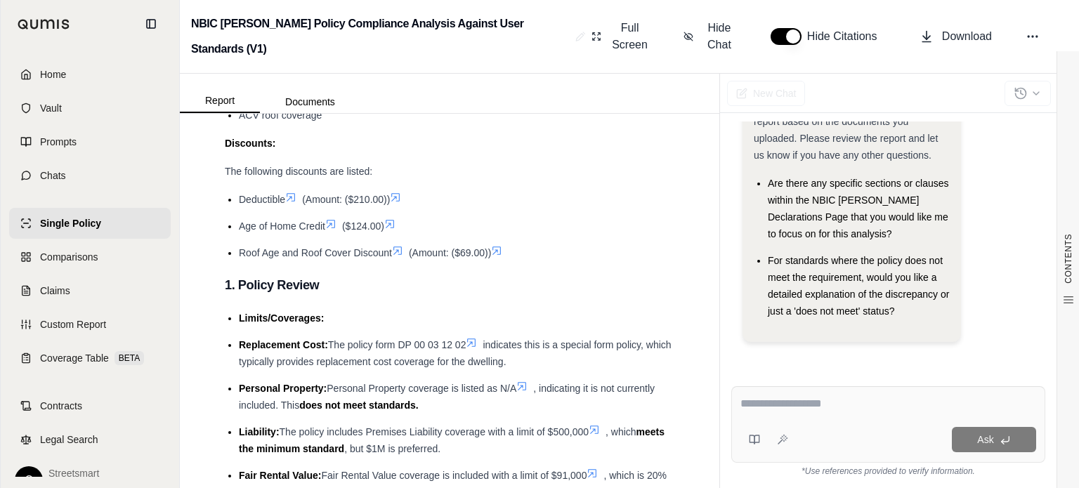
scroll to position [1195, 0]
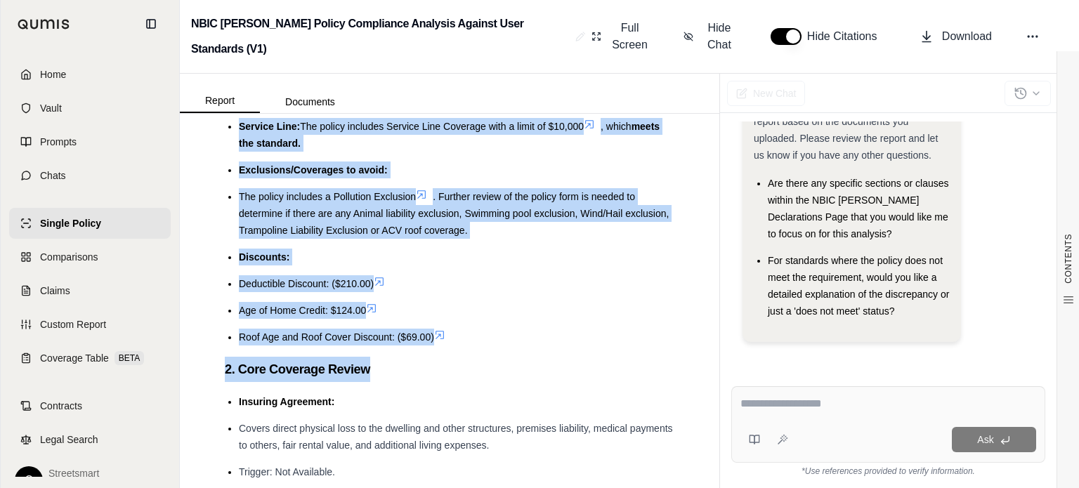
scroll to position [1757, 0]
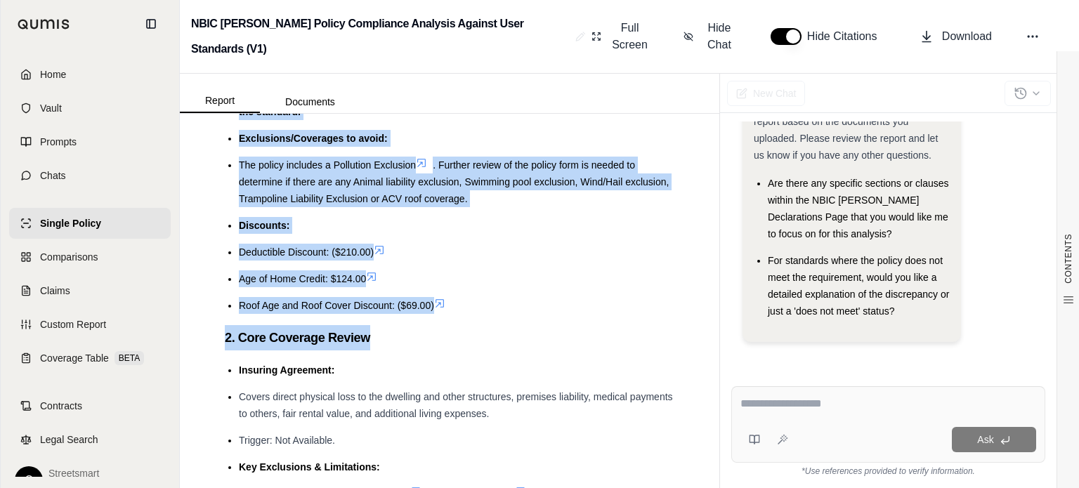
drag, startPoint x: 239, startPoint y: 246, endPoint x: 460, endPoint y: 304, distance: 228.7
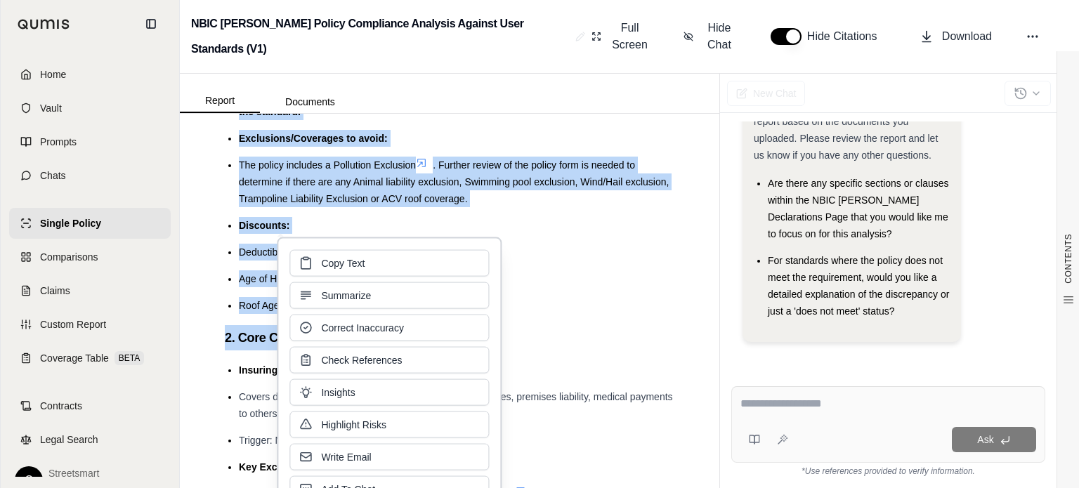
copy ul "Limits/Coverages: Replacement Cost: The policy form DP 00 03 12 02 indicates th…"
click at [517, 227] on li "Discounts:" at bounding box center [457, 225] width 436 height 17
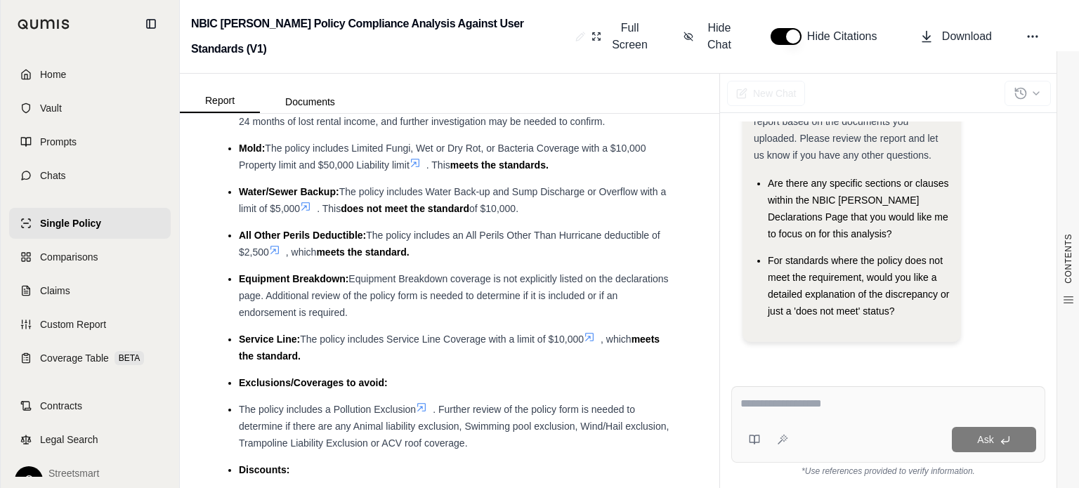
scroll to position [1546, 0]
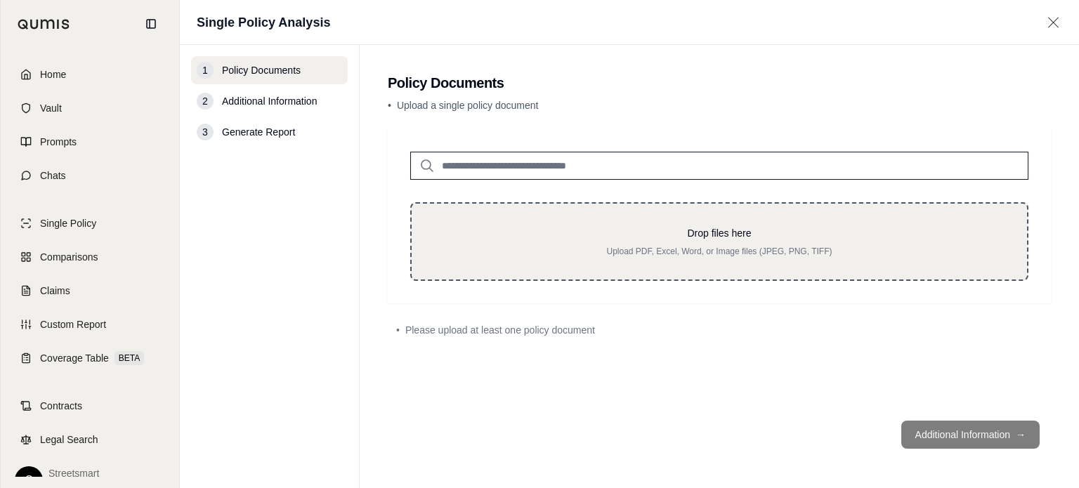
click at [525, 246] on p "Upload PDF, Excel, Word, or Image files (JPEG, PNG, TIFF)" at bounding box center [719, 251] width 571 height 11
type input "**********"
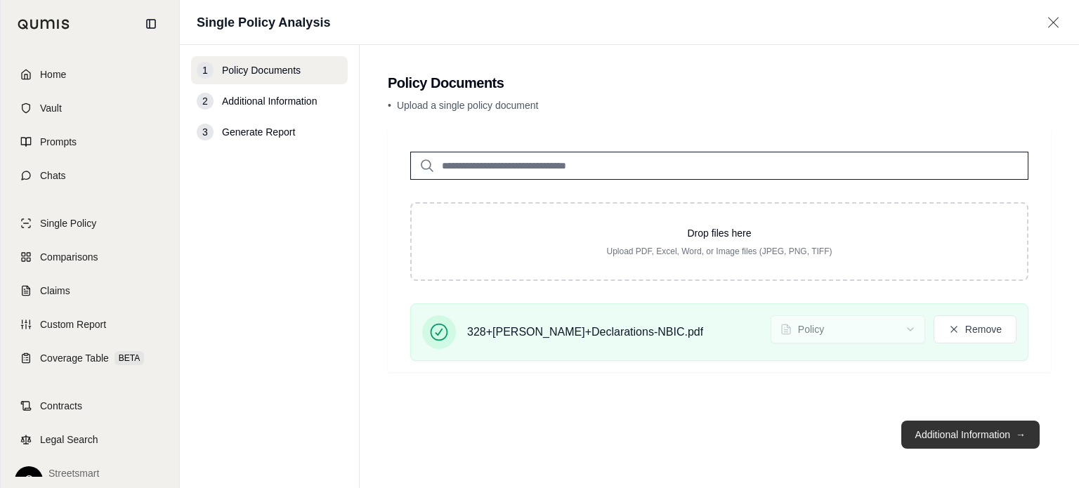
click at [950, 426] on button "Additional Information →" at bounding box center [971, 435] width 138 height 28
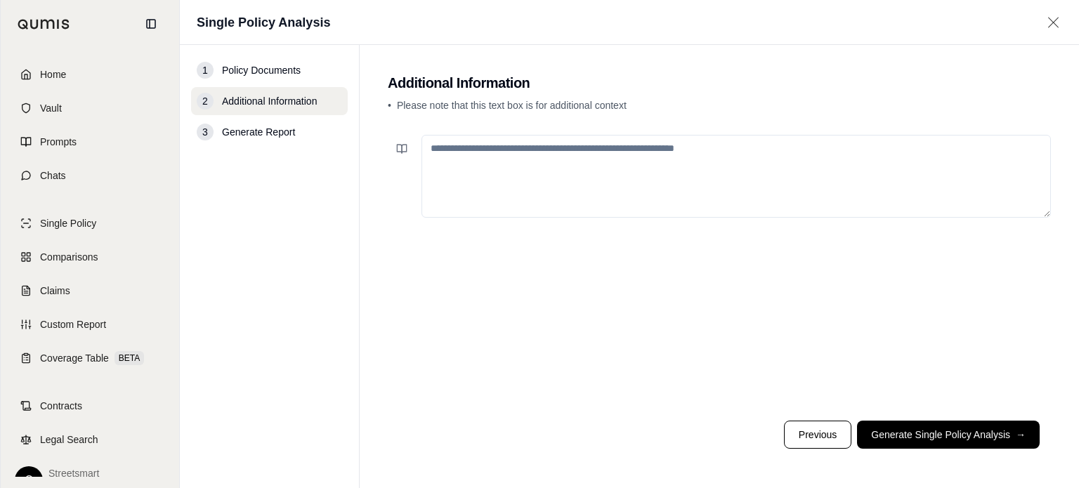
click at [483, 178] on textarea at bounding box center [737, 176] width 630 height 83
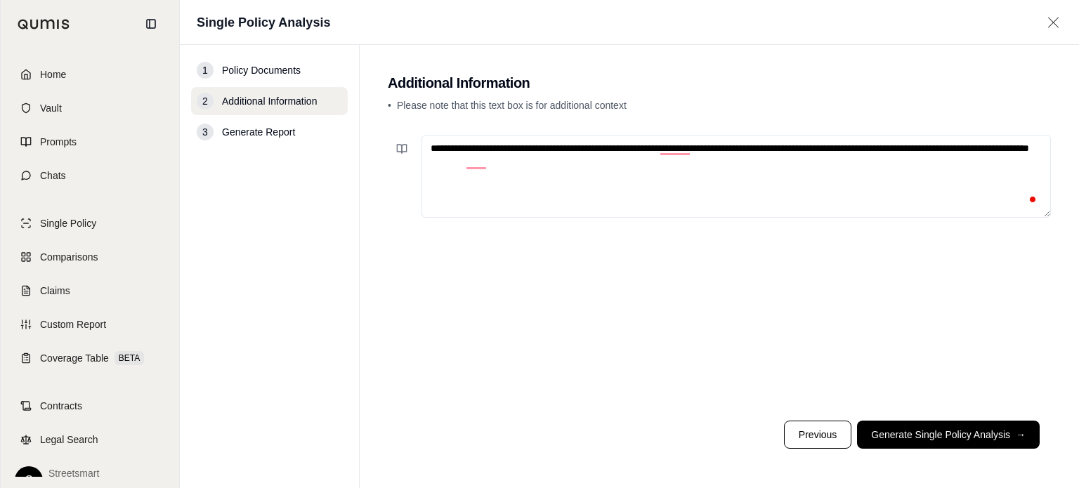
paste textarea "**********"
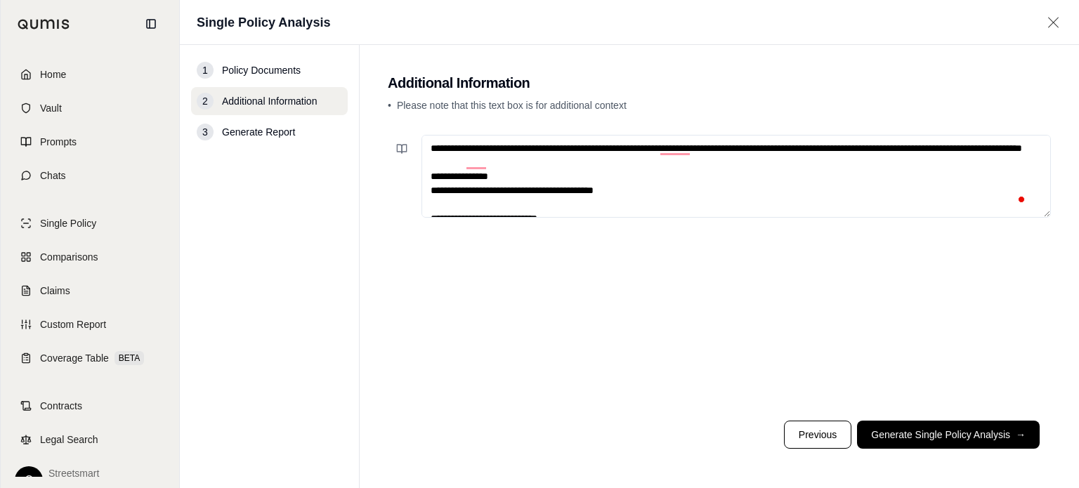
scroll to position [442, 0]
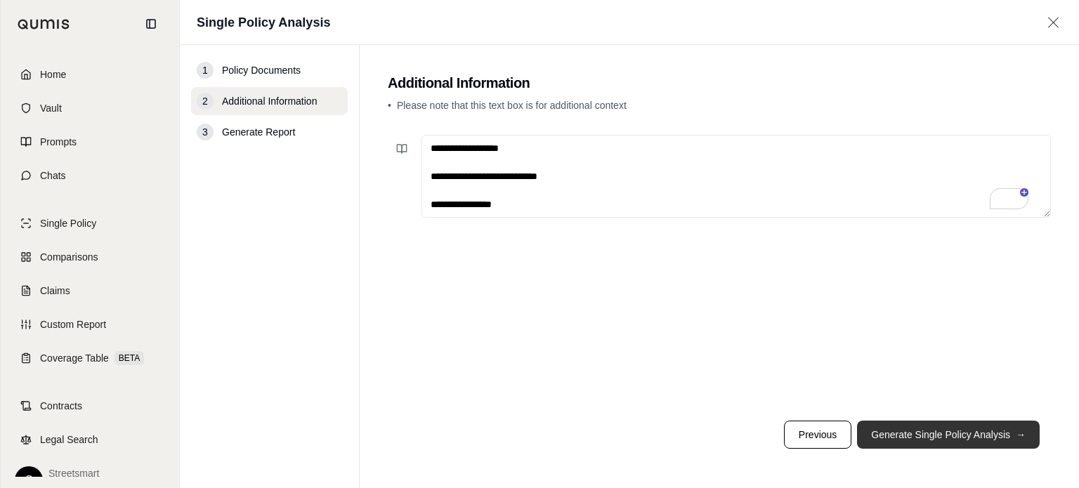
type textarea "**********"
click at [928, 441] on button "Generate Single Policy Analysis →" at bounding box center [948, 435] width 183 height 28
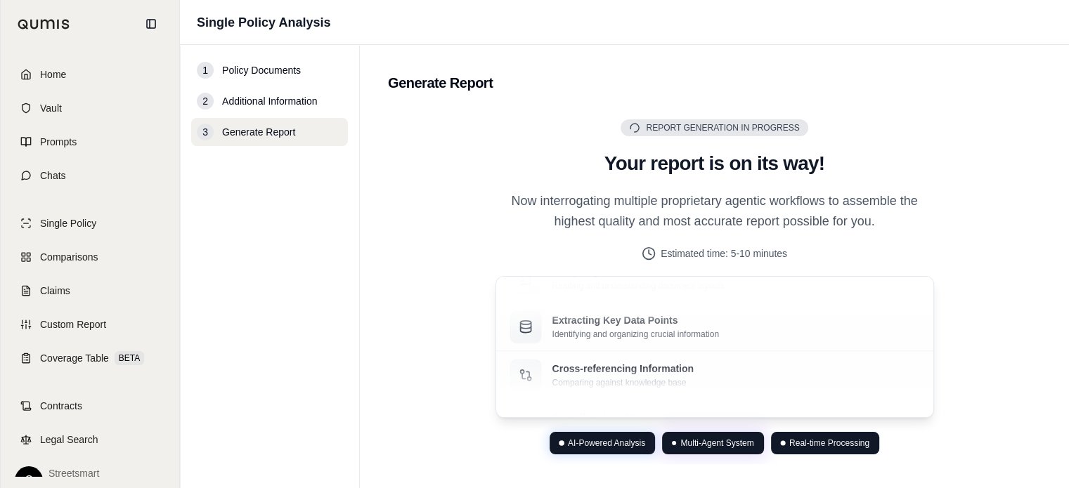
click at [224, 273] on div "1 Policy Documents 2 Additional Information 3 Generate Report" at bounding box center [269, 280] width 157 height 448
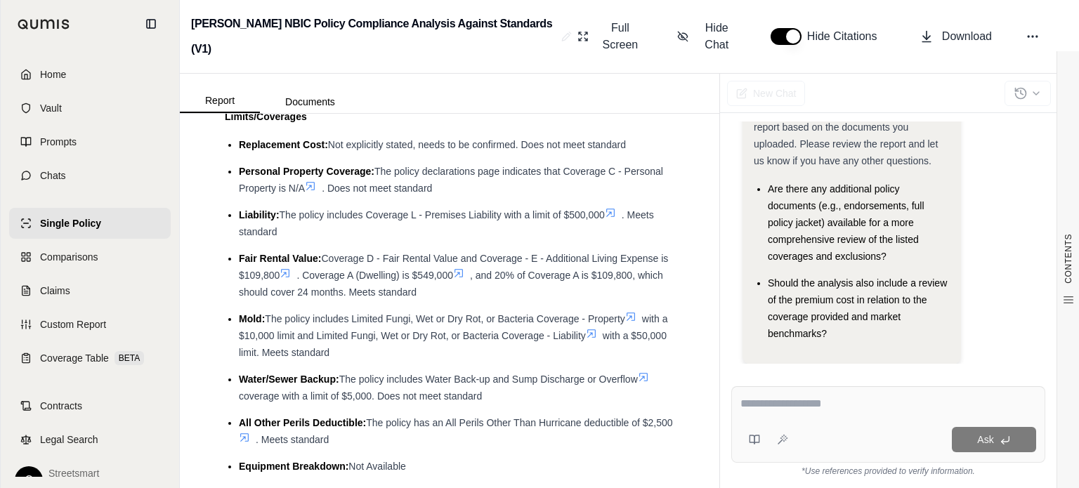
scroll to position [351, 0]
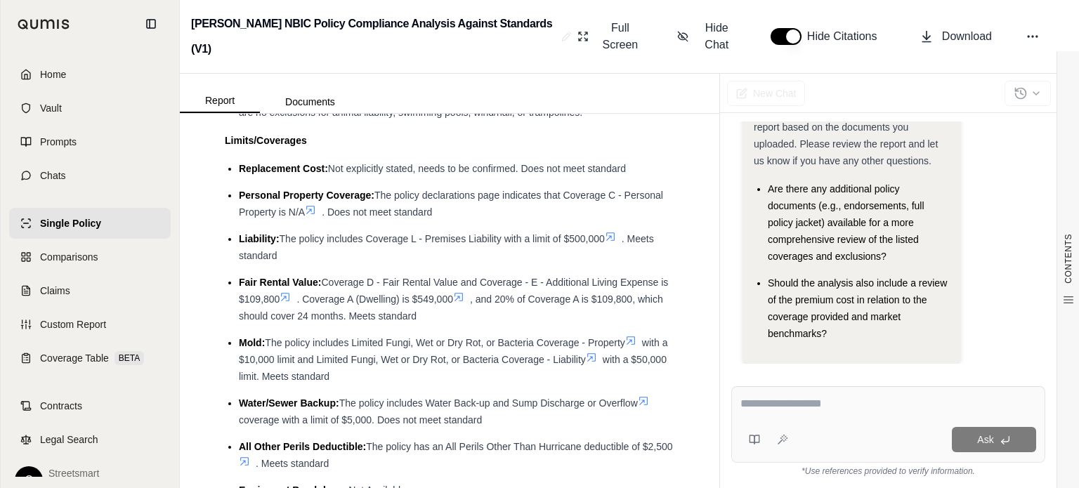
click at [231, 381] on ul "Replacement Cost: Not explicitly stated, needs to be confirmed. Does not meet s…" at bounding box center [450, 342] width 450 height 365
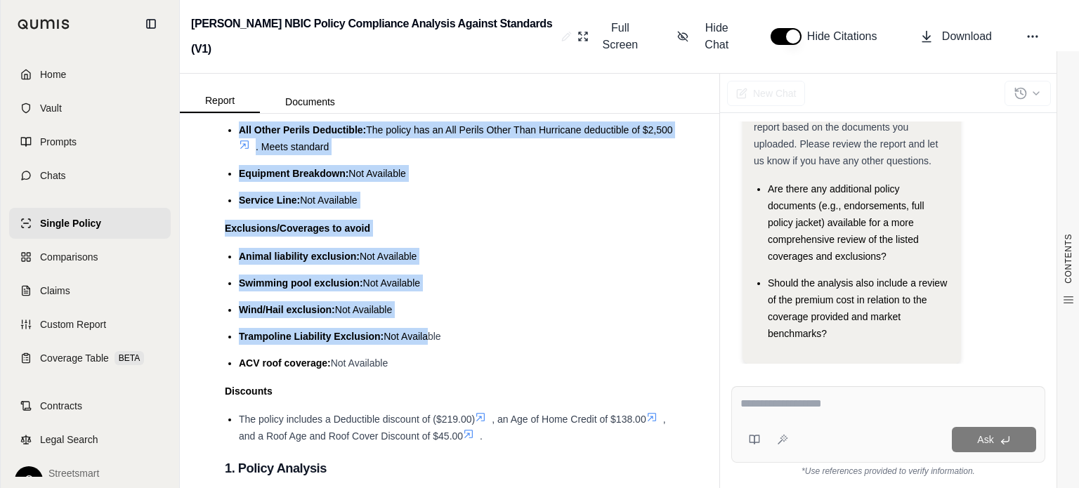
scroll to position [703, 0]
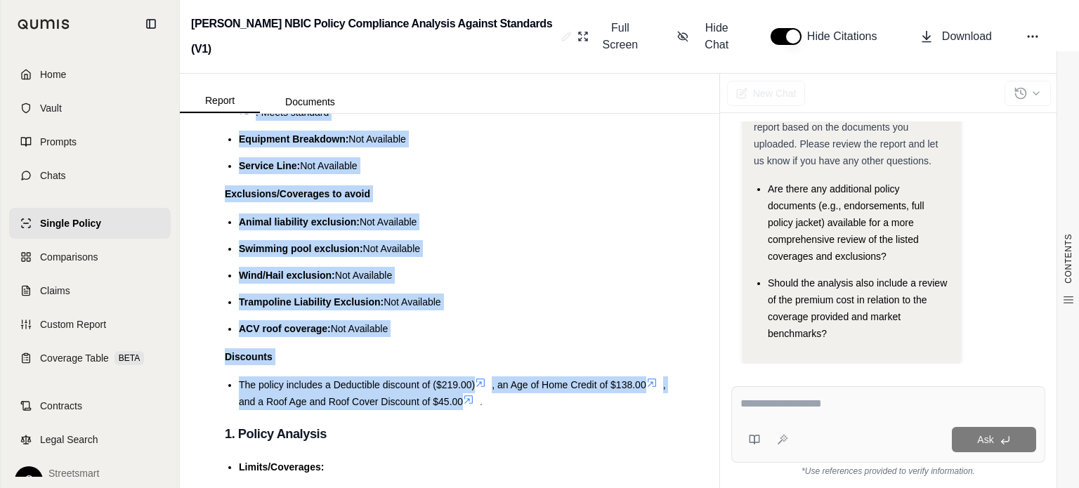
drag, startPoint x: 223, startPoint y: 135, endPoint x: 495, endPoint y: 398, distance: 378.2
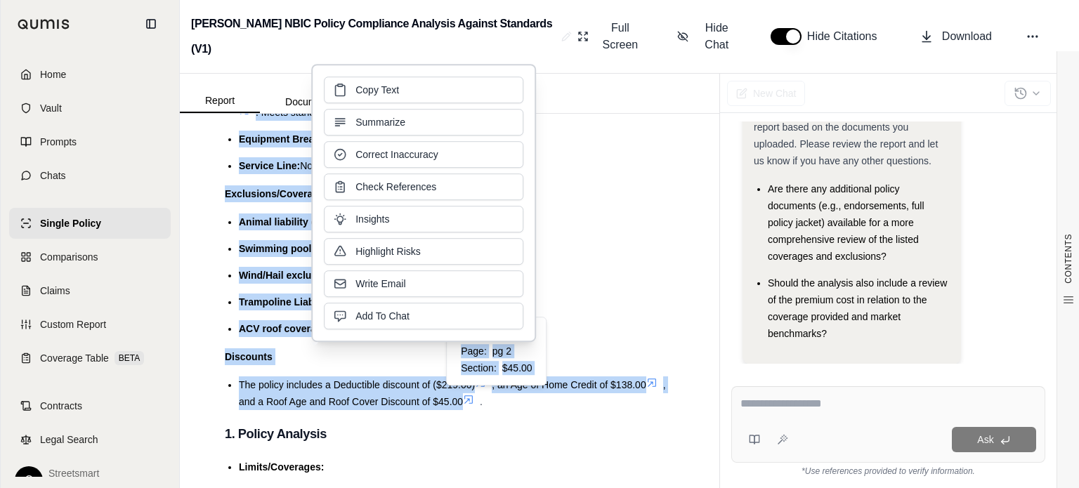
copy div "Limits/Coverages Replacement Cost: Not explicitly stated, needs to be confirmed…"
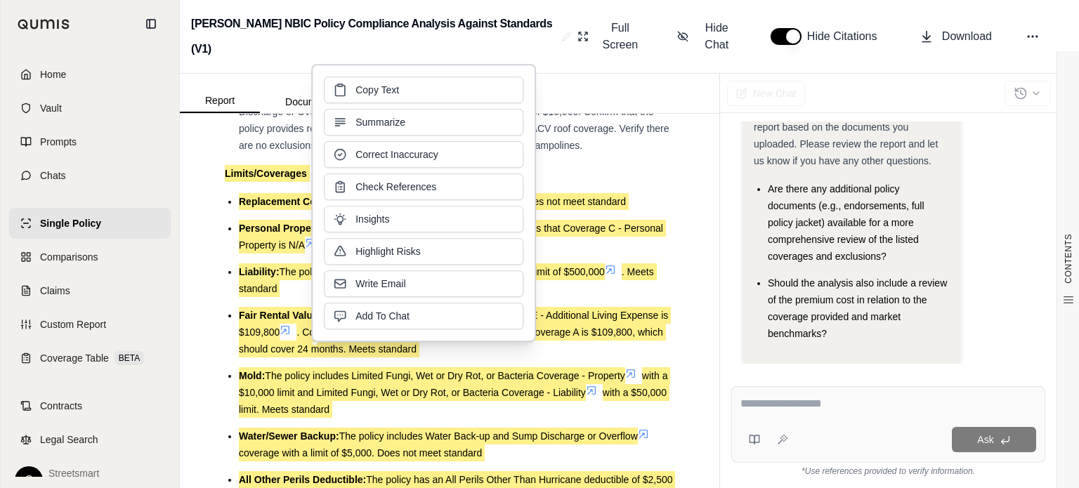
scroll to position [351, 0]
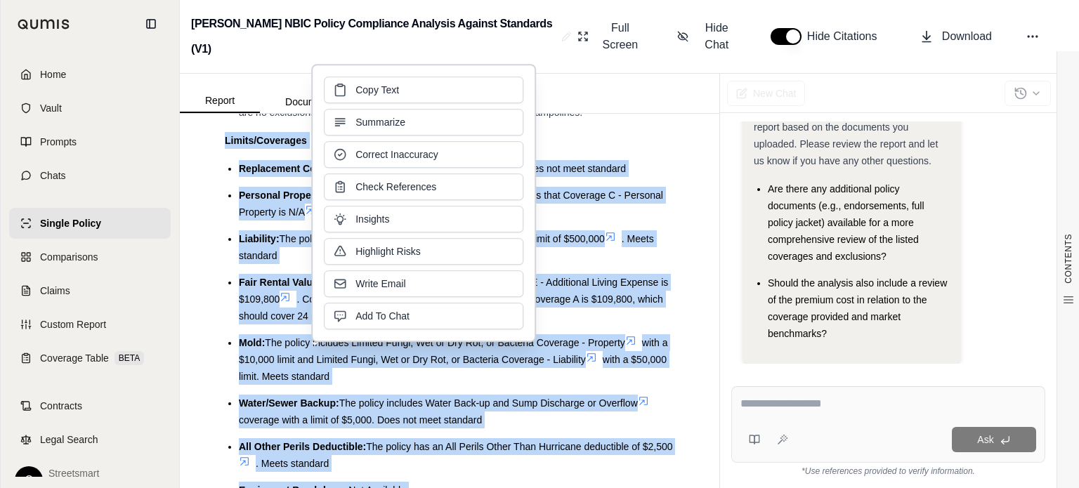
click at [630, 258] on li "Liability: The policy includes Coverage L - Premises Liability with a limit of …" at bounding box center [457, 247] width 436 height 34
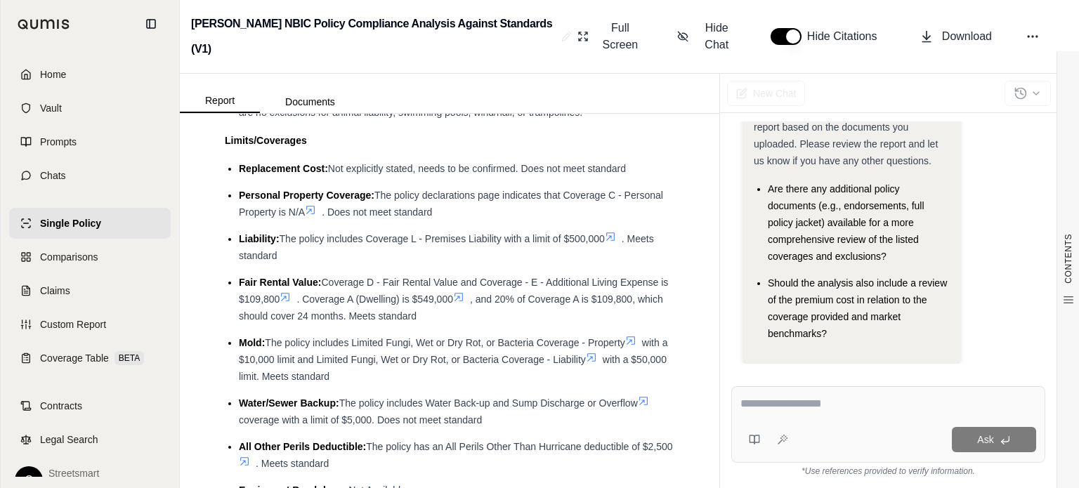
click at [628, 174] on ul "Replacement Cost: Not explicitly stated, needs to be confirmed. Does not meet s…" at bounding box center [450, 342] width 450 height 365
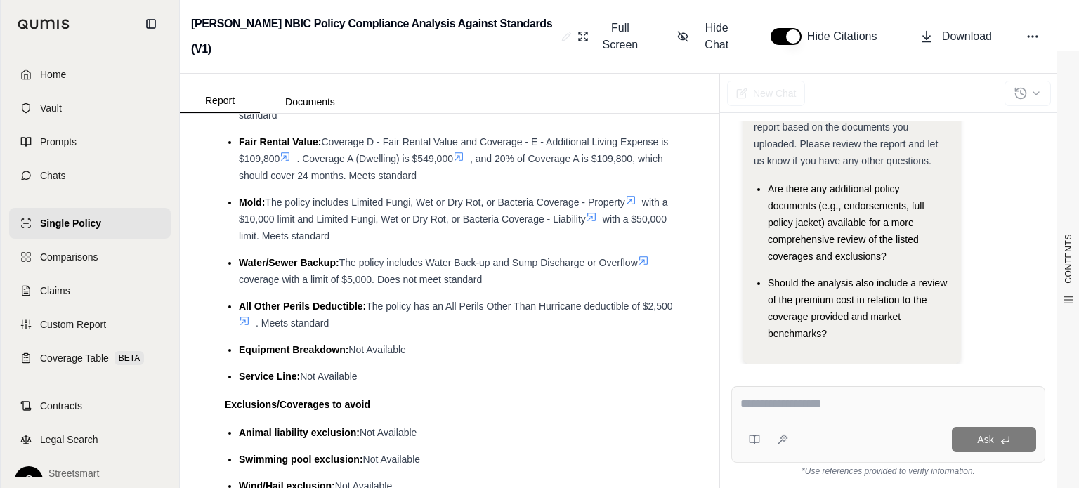
scroll to position [562, 0]
